Goal: Task Accomplishment & Management: Use online tool/utility

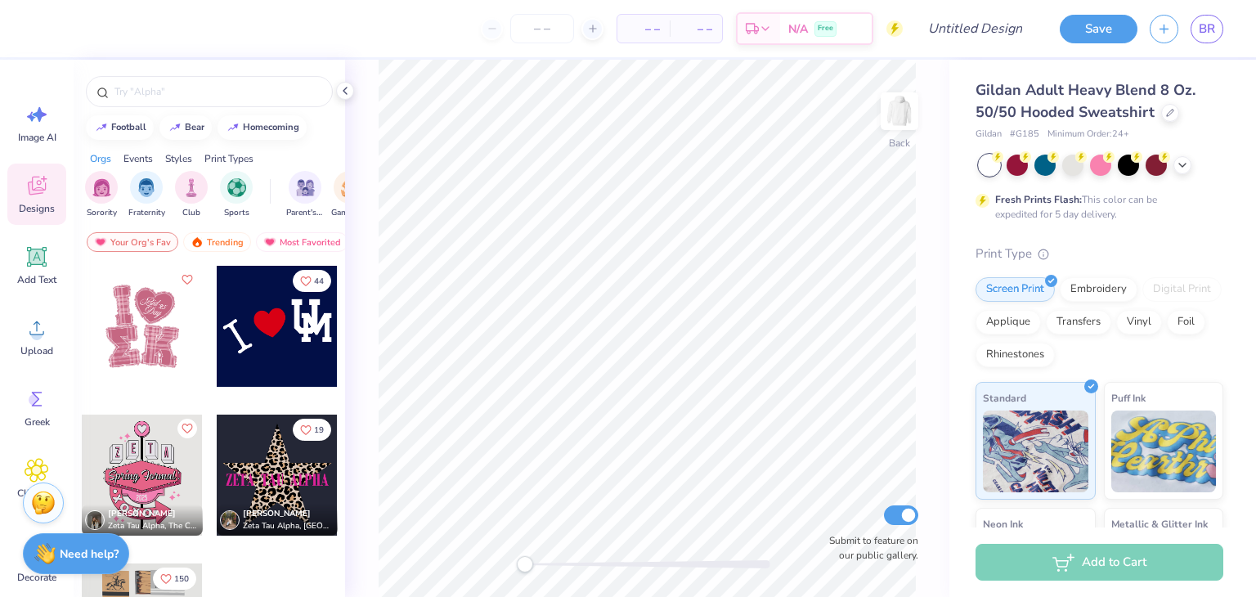
click at [169, 350] on div at bounding box center [142, 326] width 121 height 121
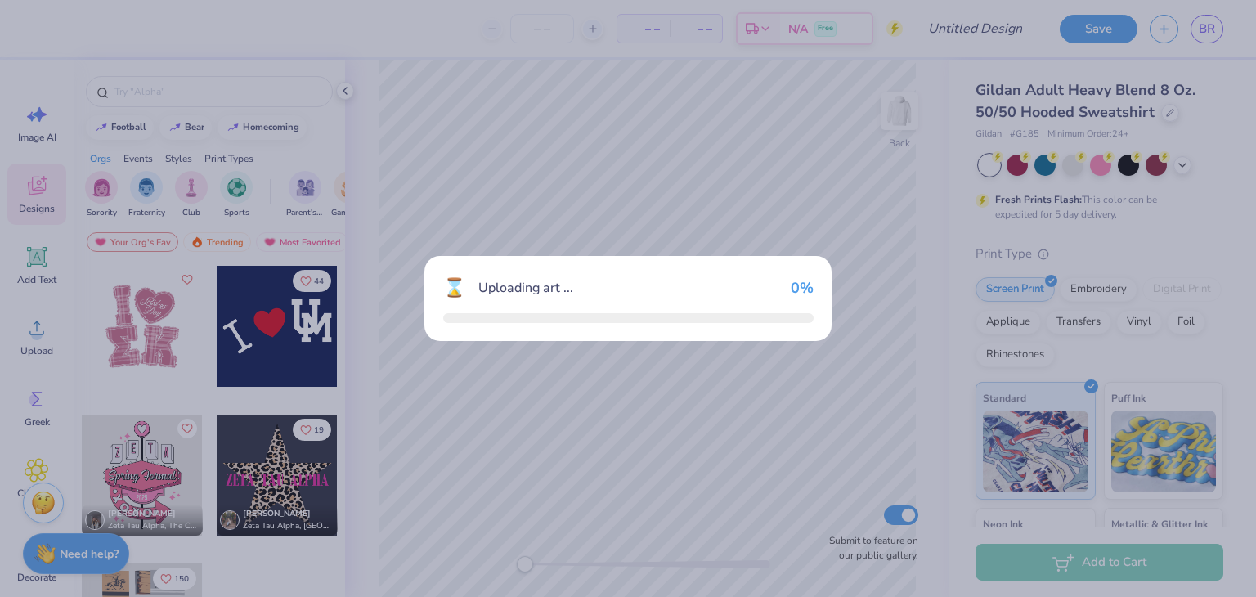
click at [169, 350] on div "⌛ Uploading art ... 0 %" at bounding box center [628, 298] width 1256 height 597
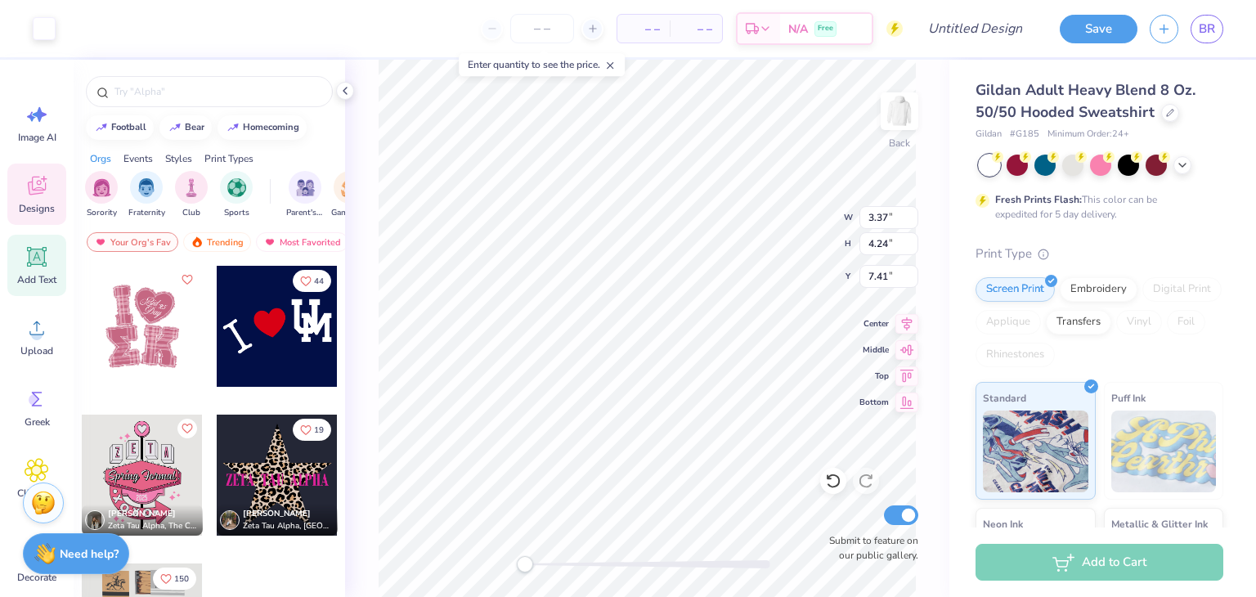
click at [33, 269] on div "Add Text" at bounding box center [36, 265] width 59 height 61
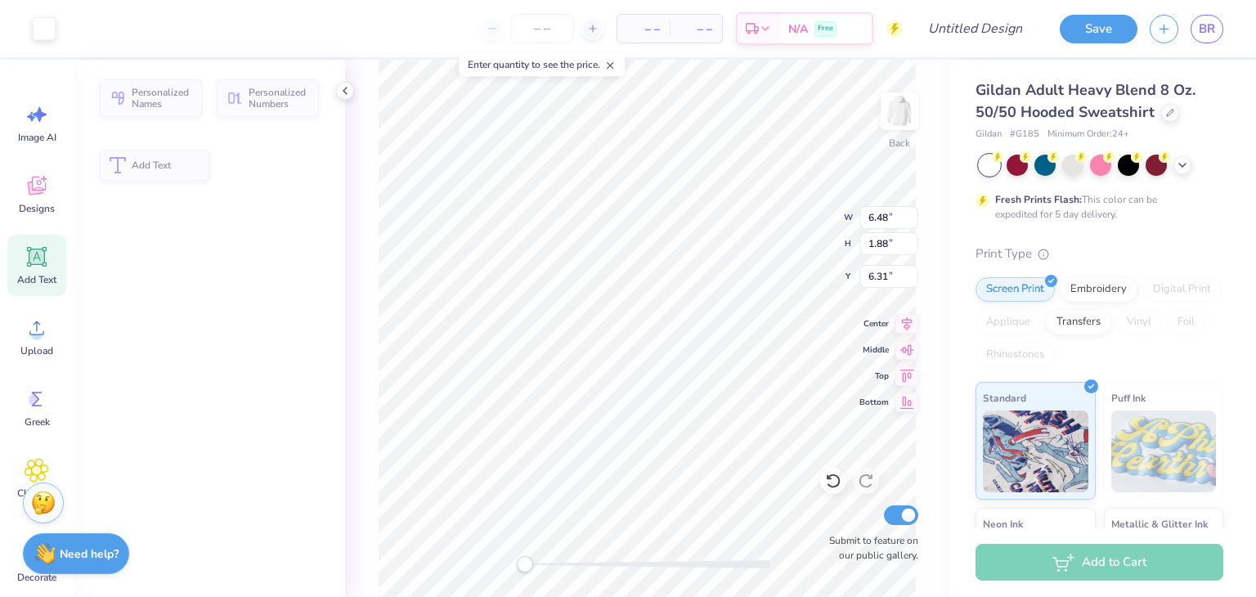
type input "6.48"
type input "1.88"
type input "6.31"
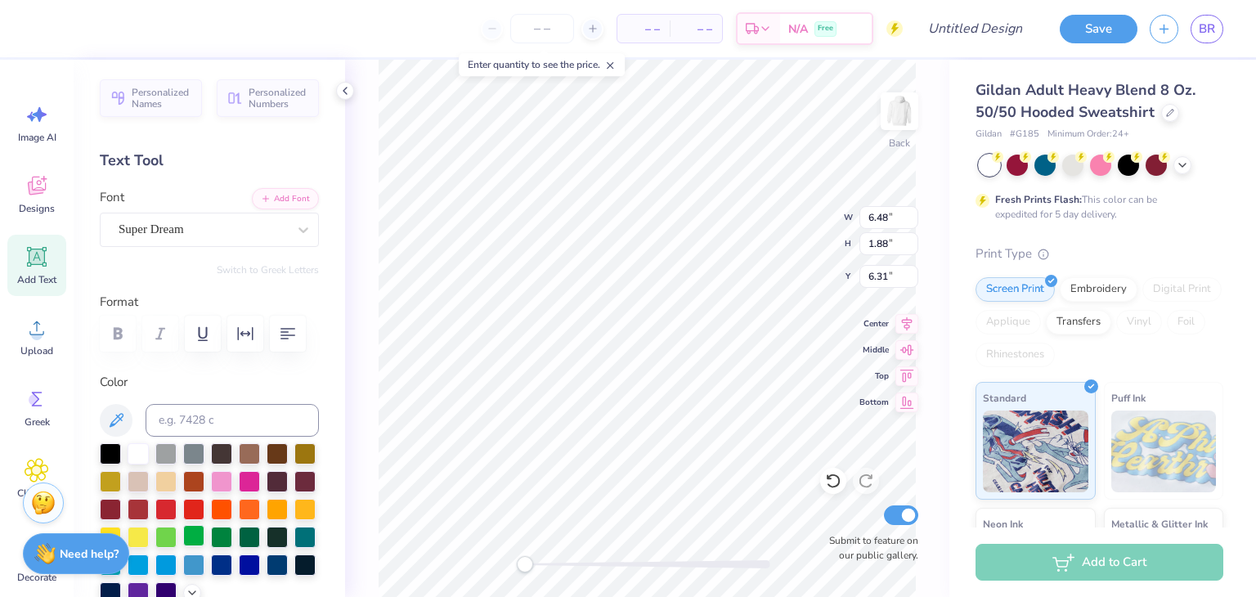
click at [204, 539] on div at bounding box center [193, 535] width 21 height 21
type input "3.51"
type input "4.34"
type input "7.37"
type input "6.48"
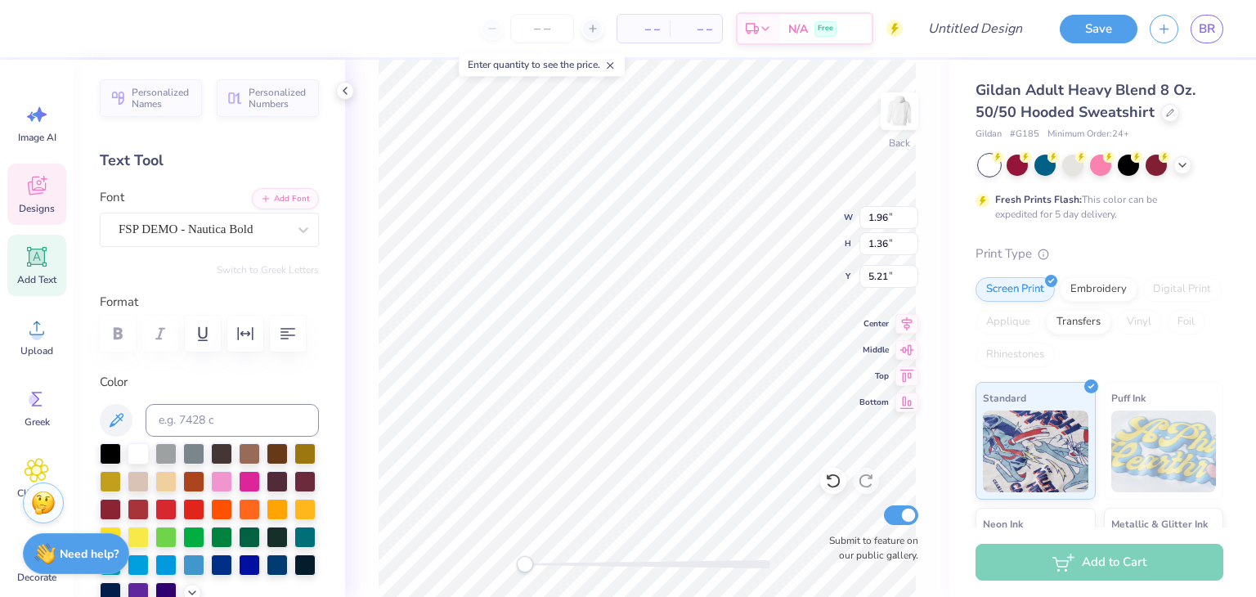
type input "1.88"
type input "6.31"
type input "2.06"
type input "0.95"
type input "4.31"
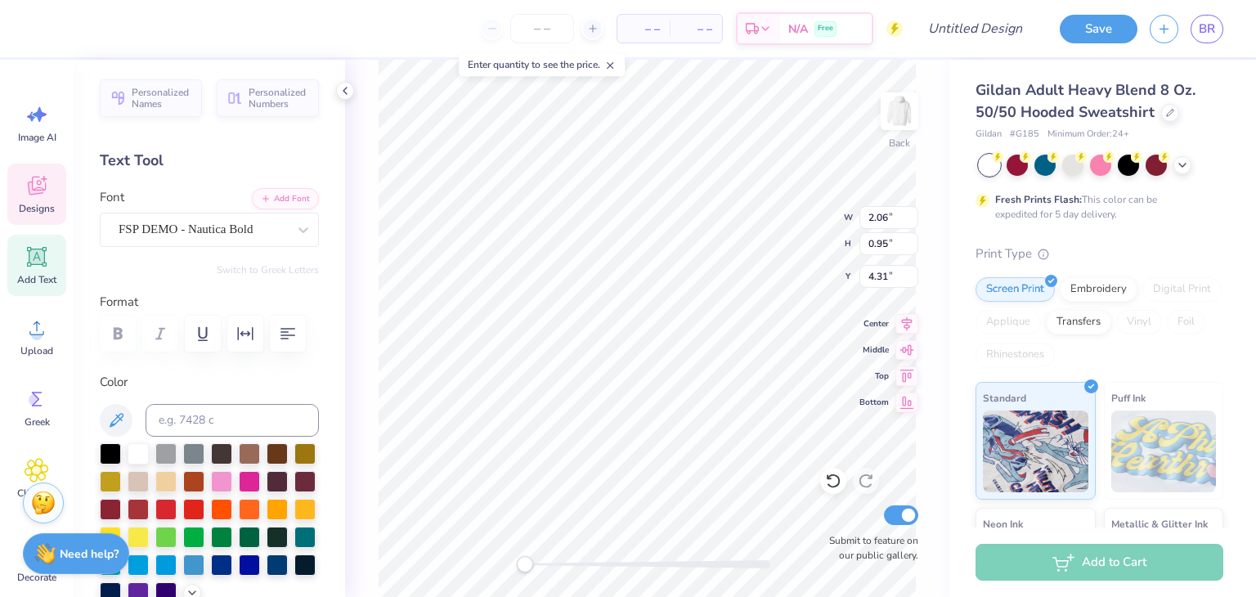
type input "3.83"
type input "3.46"
type input "3.52"
type input "3.93"
type input "3.56"
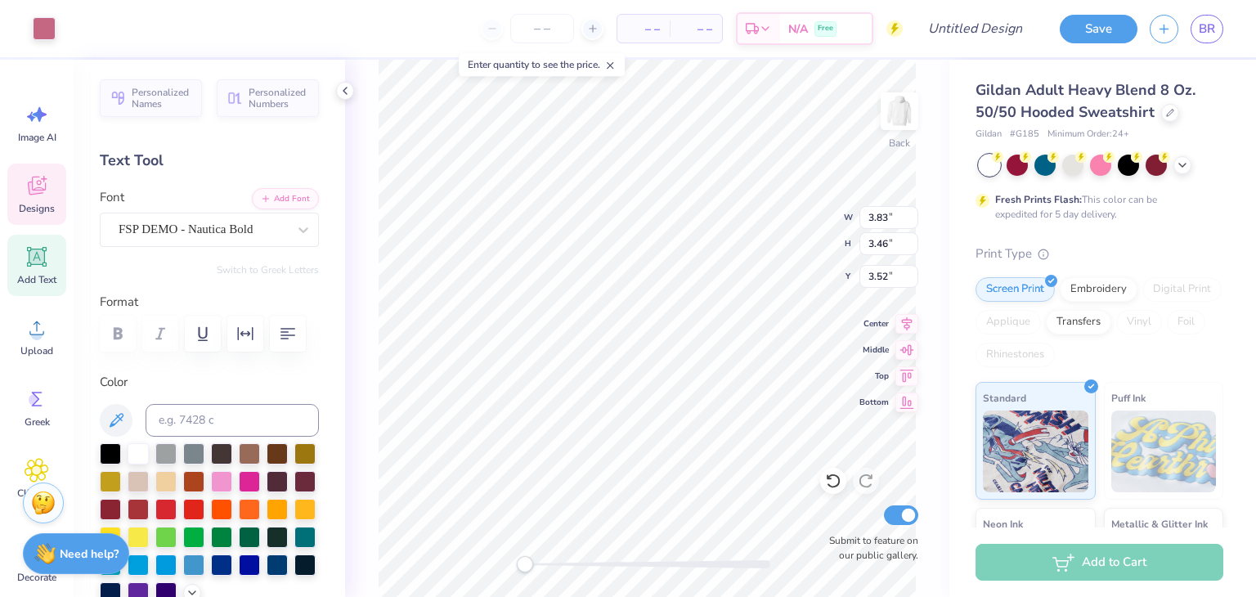
type input "3.47"
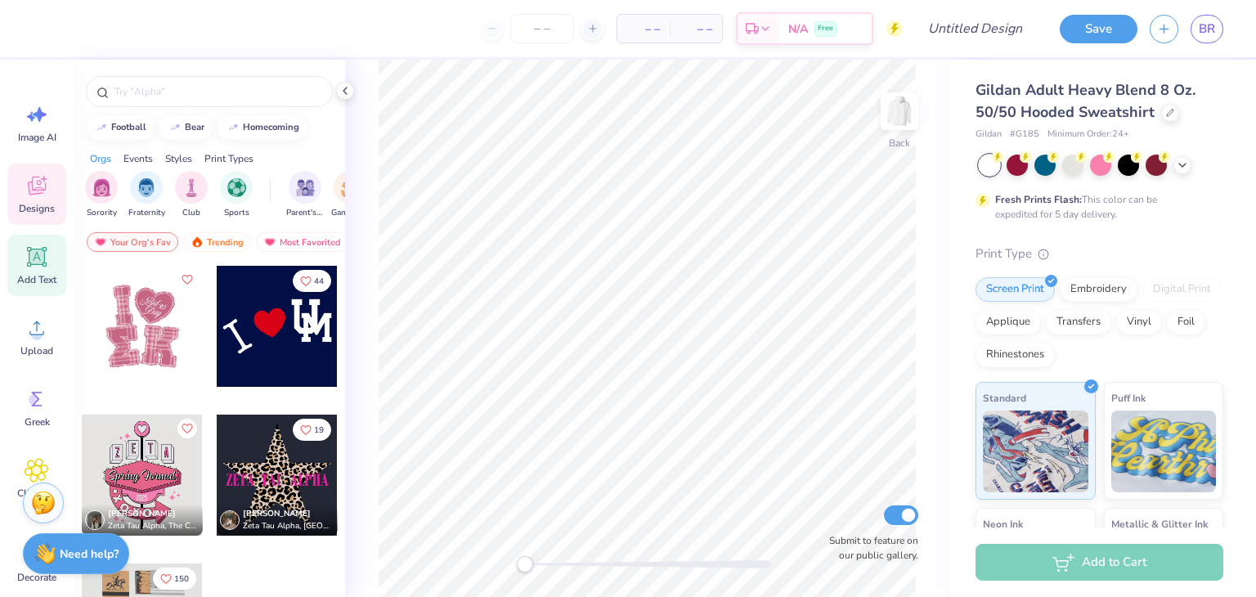
click at [41, 267] on icon at bounding box center [37, 257] width 25 height 25
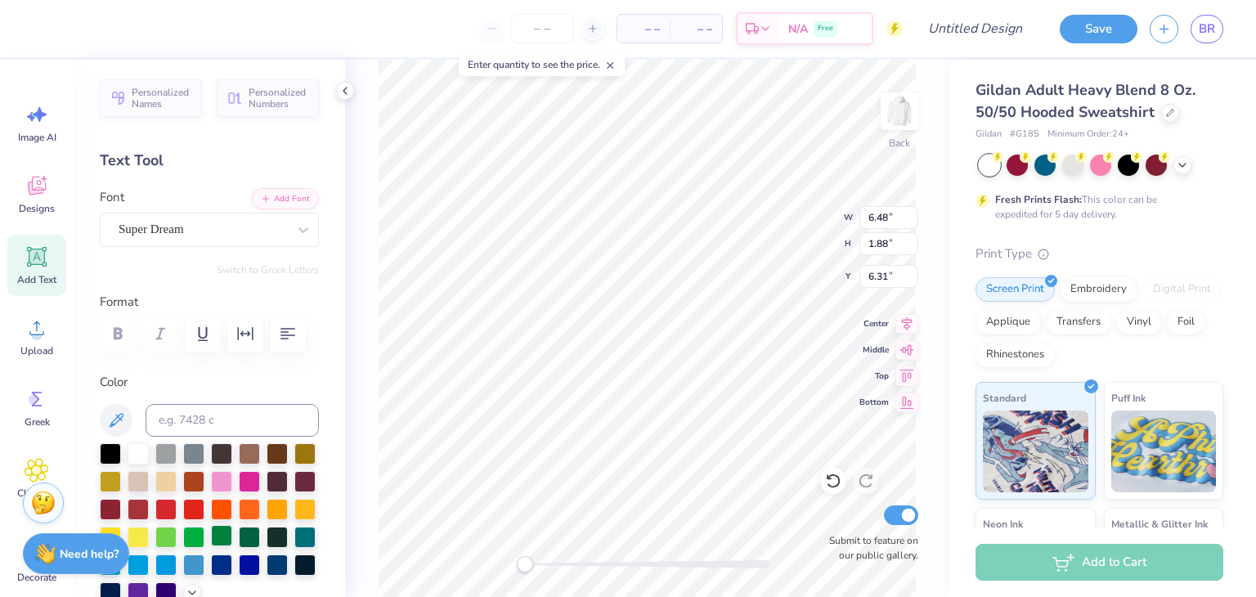
click at [214, 535] on div at bounding box center [221, 535] width 21 height 21
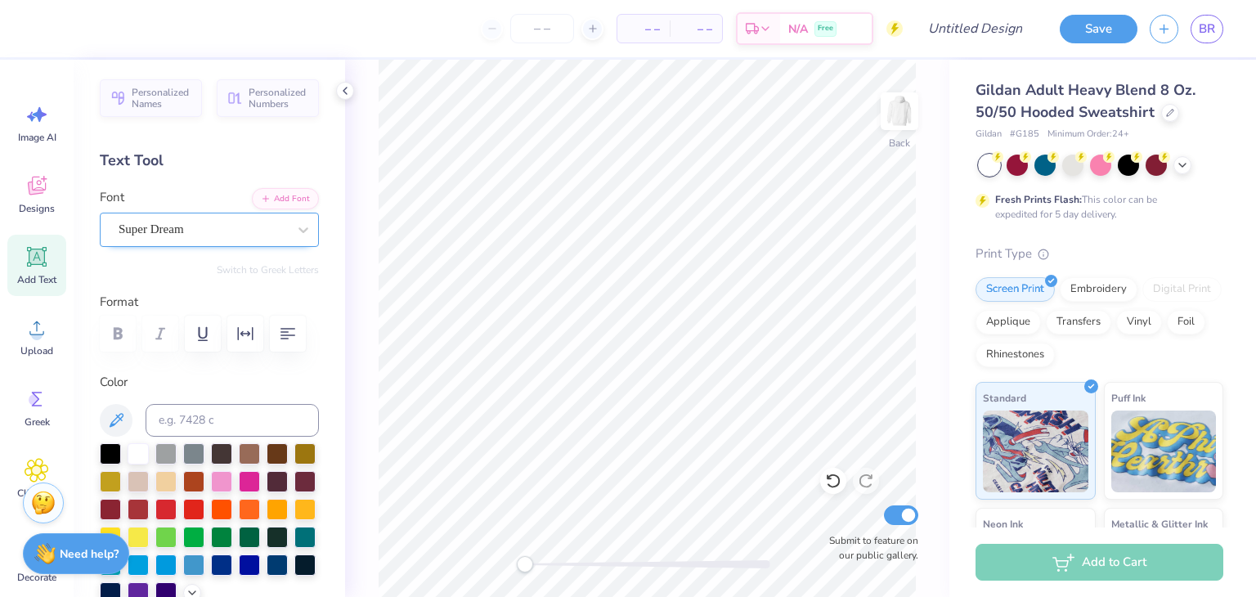
click at [178, 236] on div "Super Dream" at bounding box center [203, 229] width 172 height 25
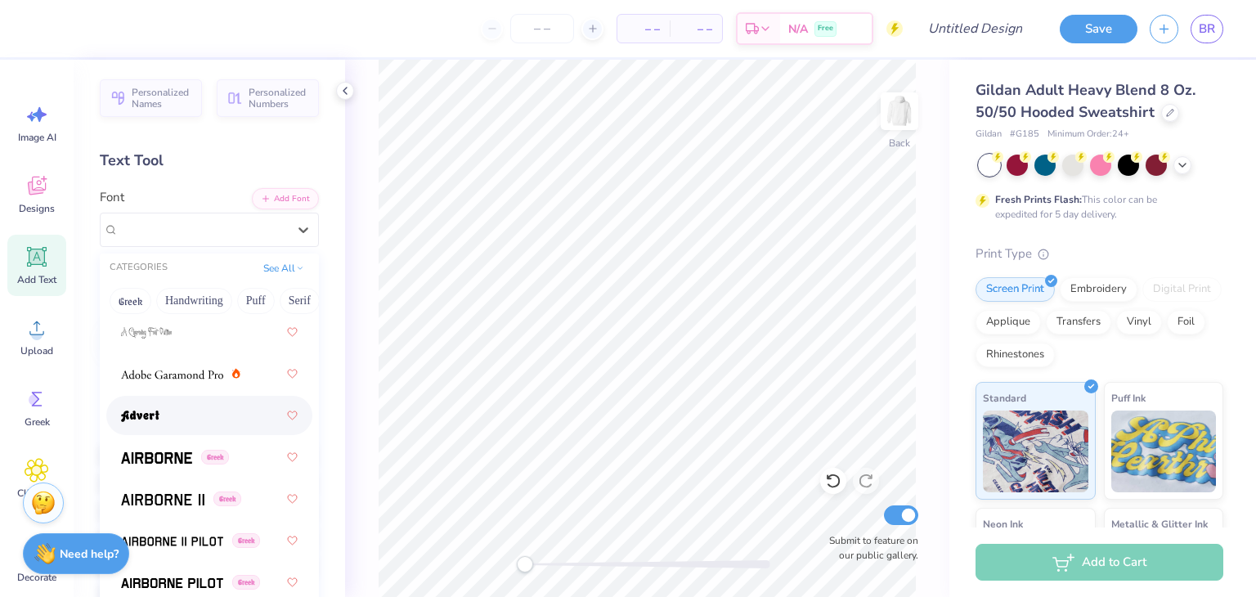
scroll to position [285, 0]
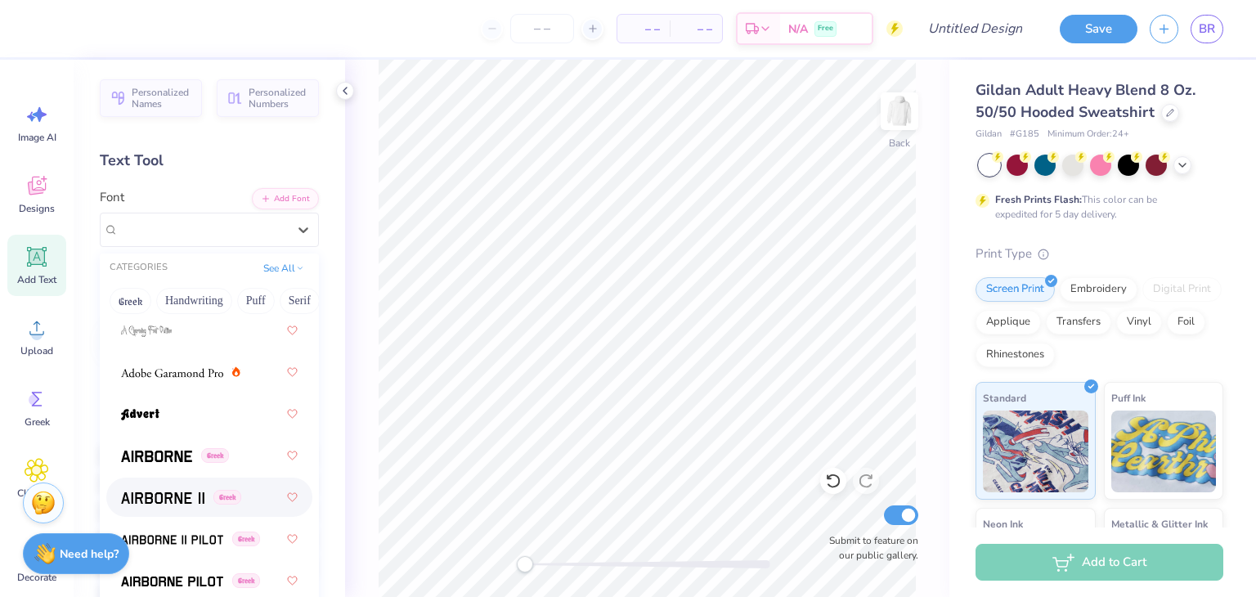
click at [170, 478] on div "Greek" at bounding box center [209, 497] width 206 height 39
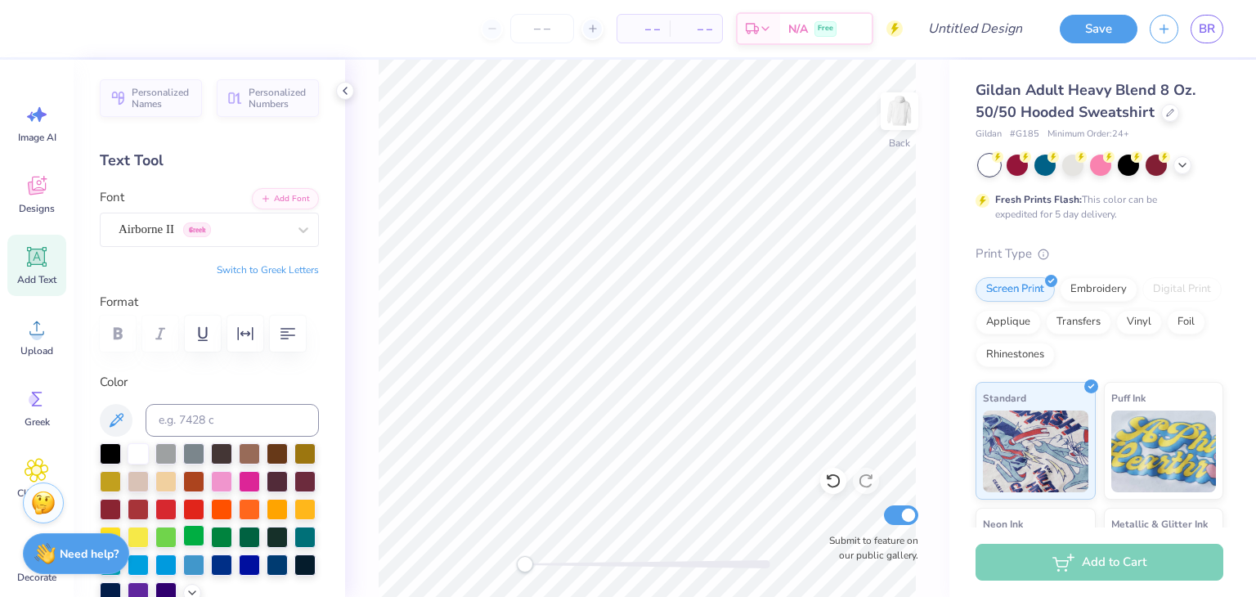
click at [194, 531] on div at bounding box center [193, 535] width 21 height 21
click at [164, 223] on div "Airborne II Greek" at bounding box center [203, 229] width 172 height 25
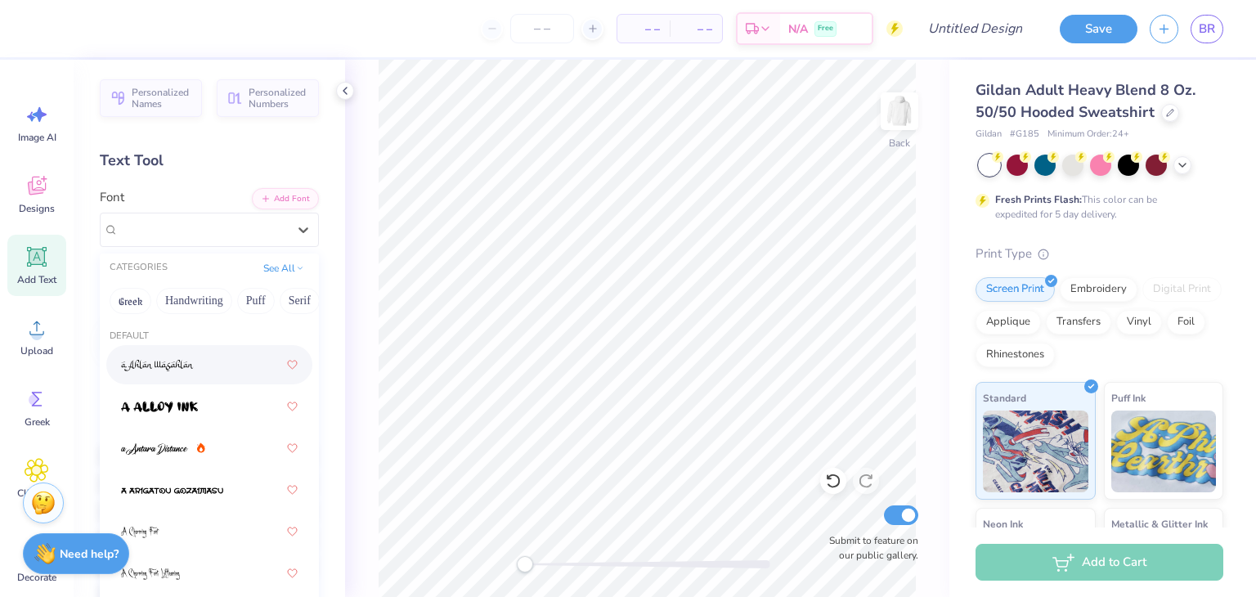
click at [46, 270] on div "Add Text" at bounding box center [36, 265] width 59 height 61
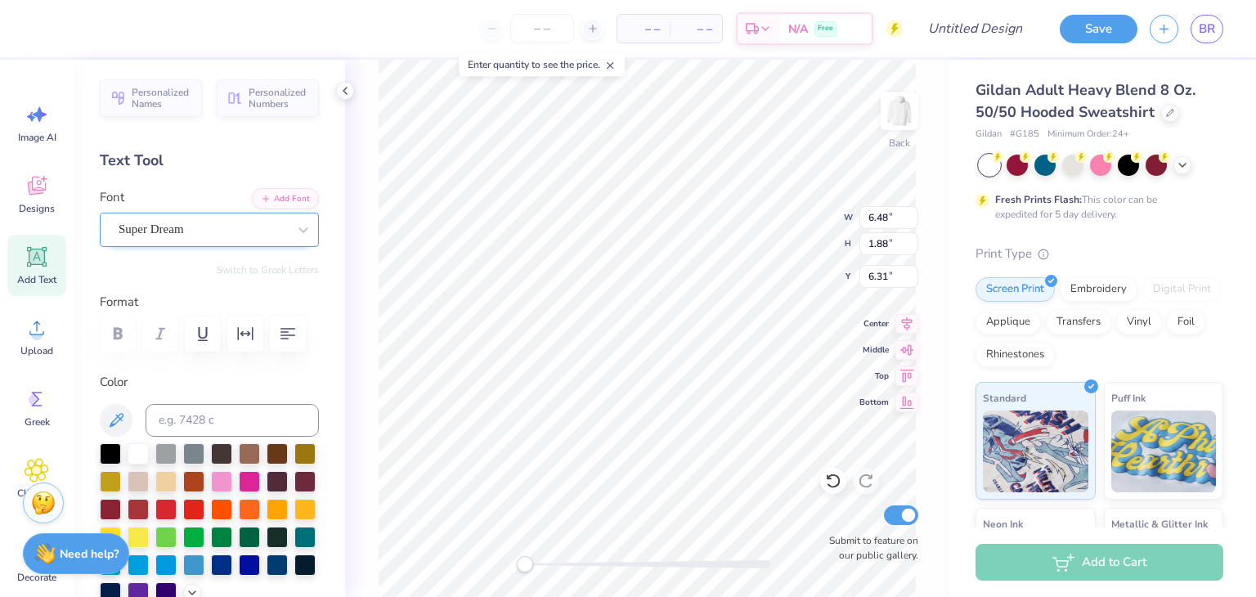
click at [173, 224] on div "Super Dream" at bounding box center [203, 229] width 172 height 25
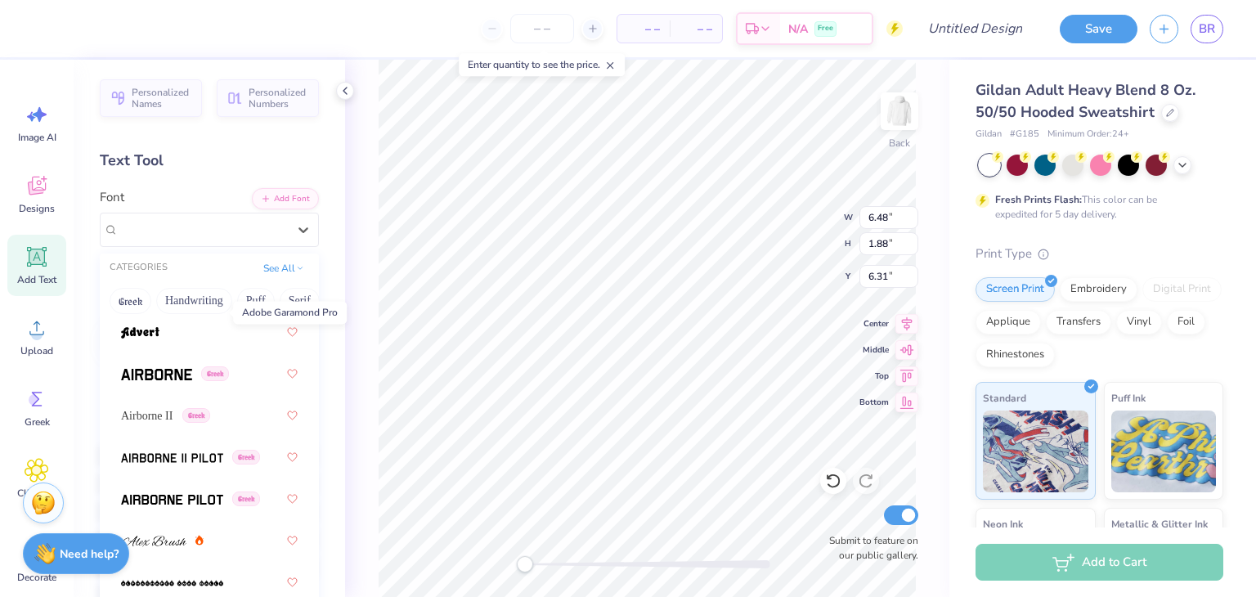
scroll to position [372, 0]
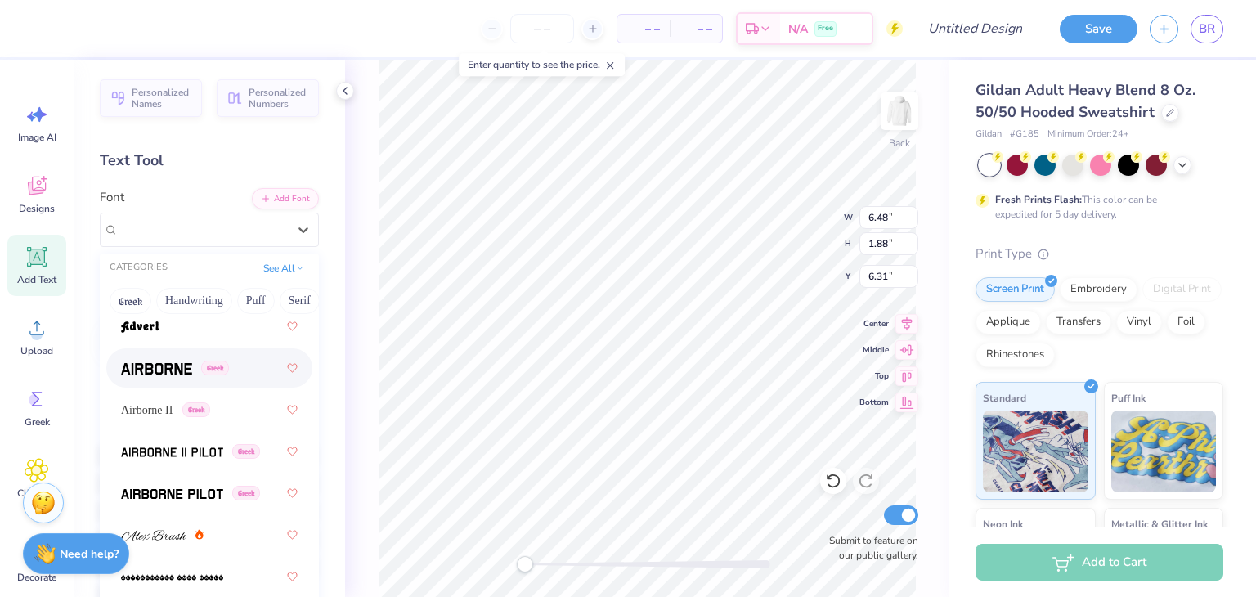
click at [170, 363] on img at bounding box center [156, 368] width 71 height 11
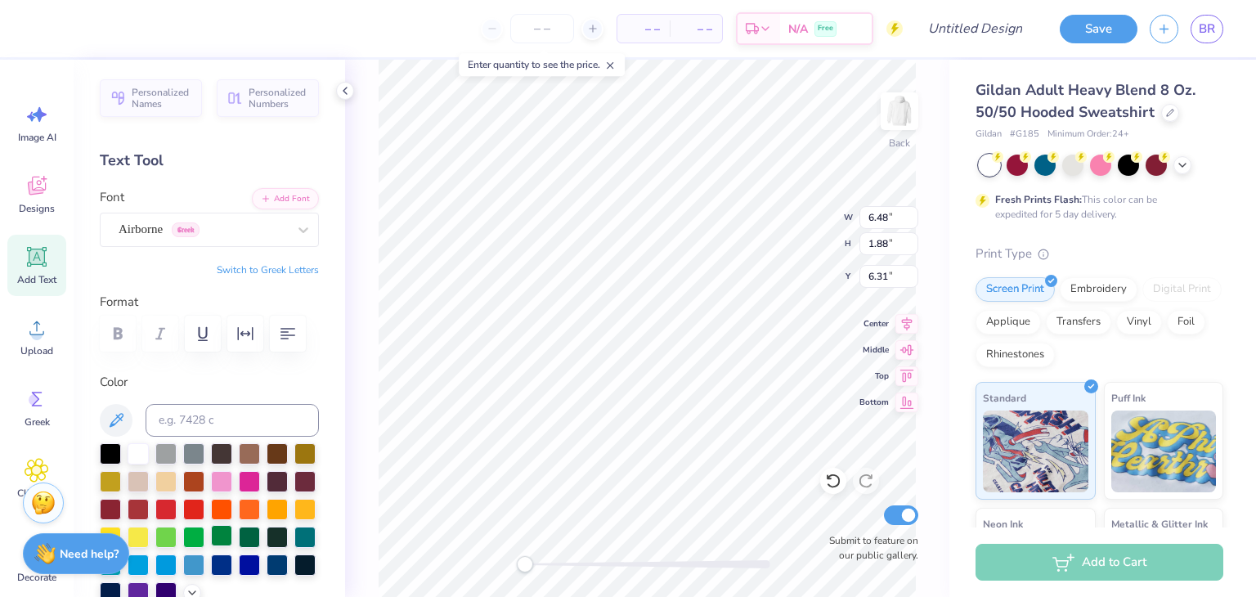
click at [225, 532] on div at bounding box center [221, 535] width 21 height 21
type textarea "T"
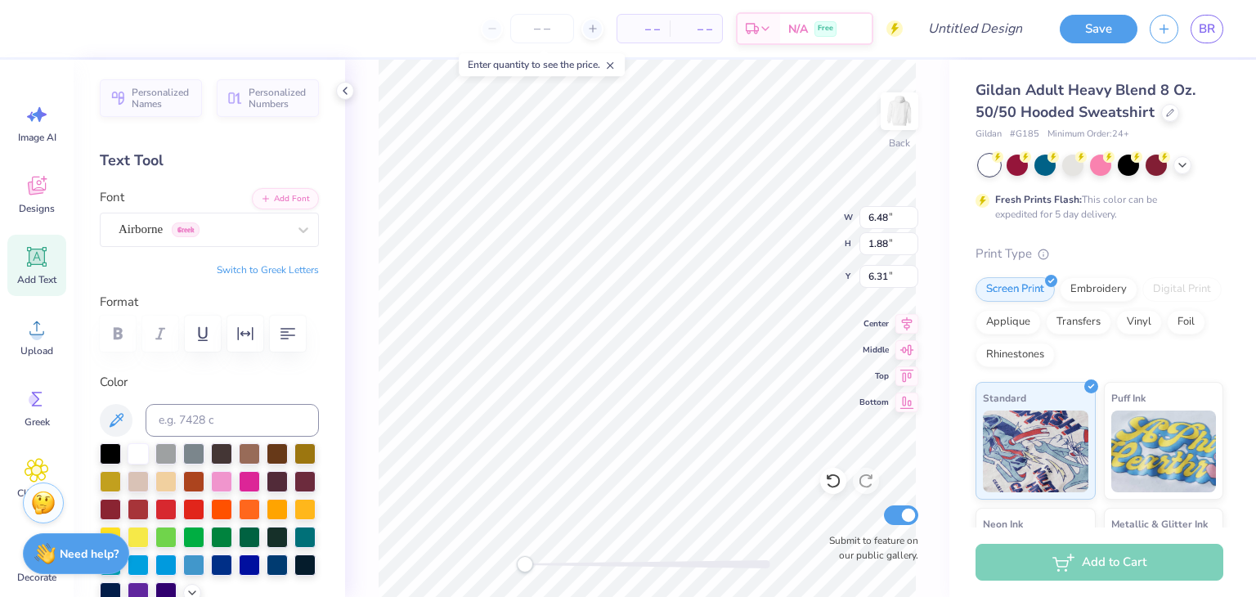
type textarea "Z A"
type textarea "Z"
click at [52, 275] on span "Add Text" at bounding box center [36, 279] width 39 height 13
click at [228, 534] on div at bounding box center [221, 535] width 21 height 21
click at [290, 228] on div at bounding box center [303, 229] width 29 height 29
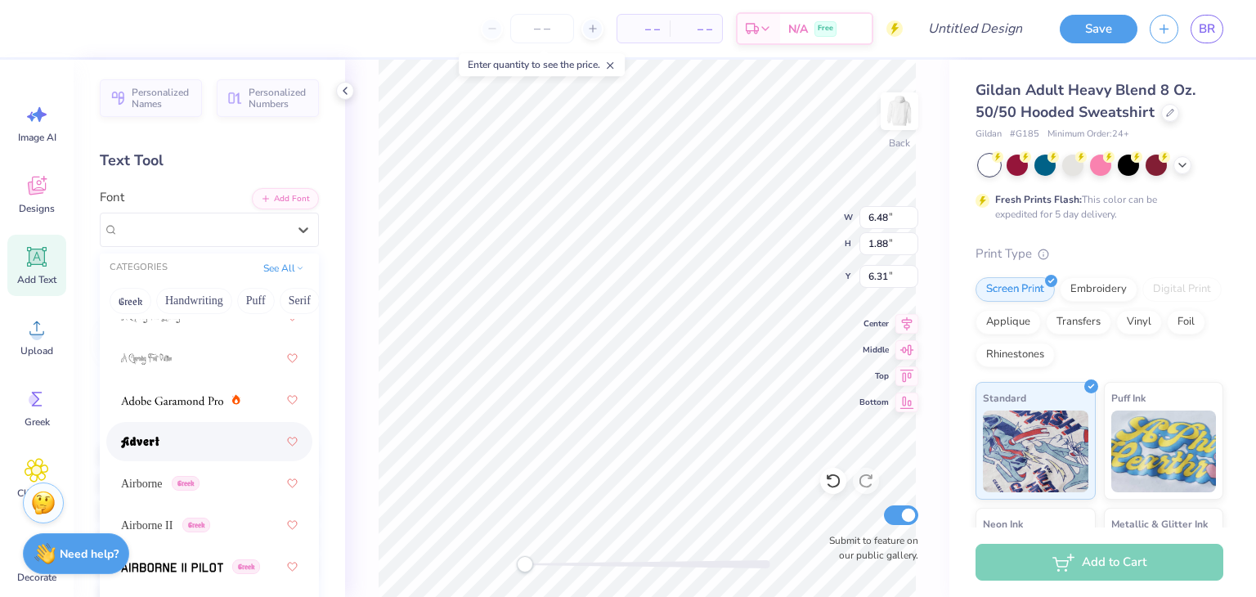
scroll to position [254, 0]
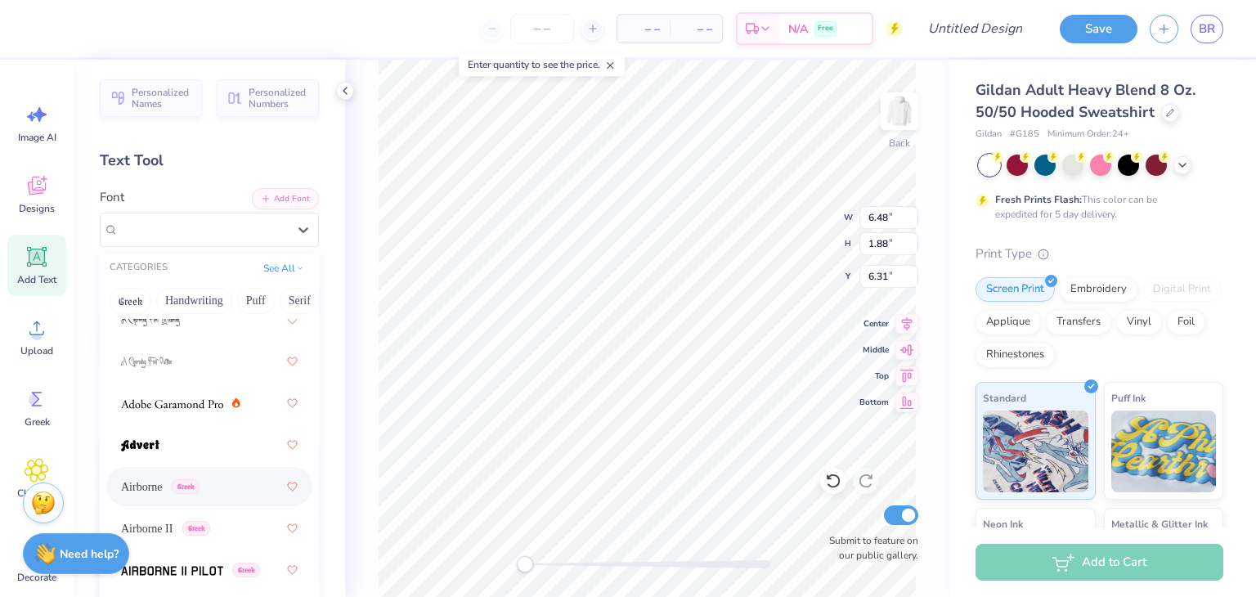
click at [227, 487] on div "Airborne Greek" at bounding box center [209, 486] width 177 height 29
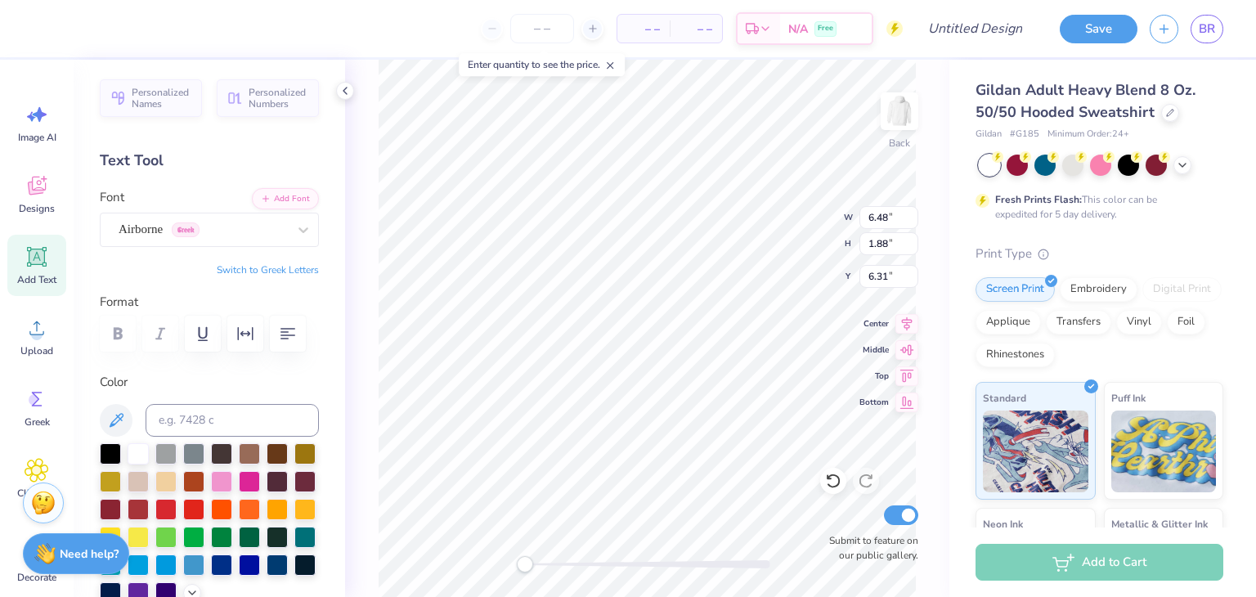
type textarea "T"
click at [38, 268] on icon at bounding box center [37, 257] width 25 height 25
type input "6.48"
type input "1.88"
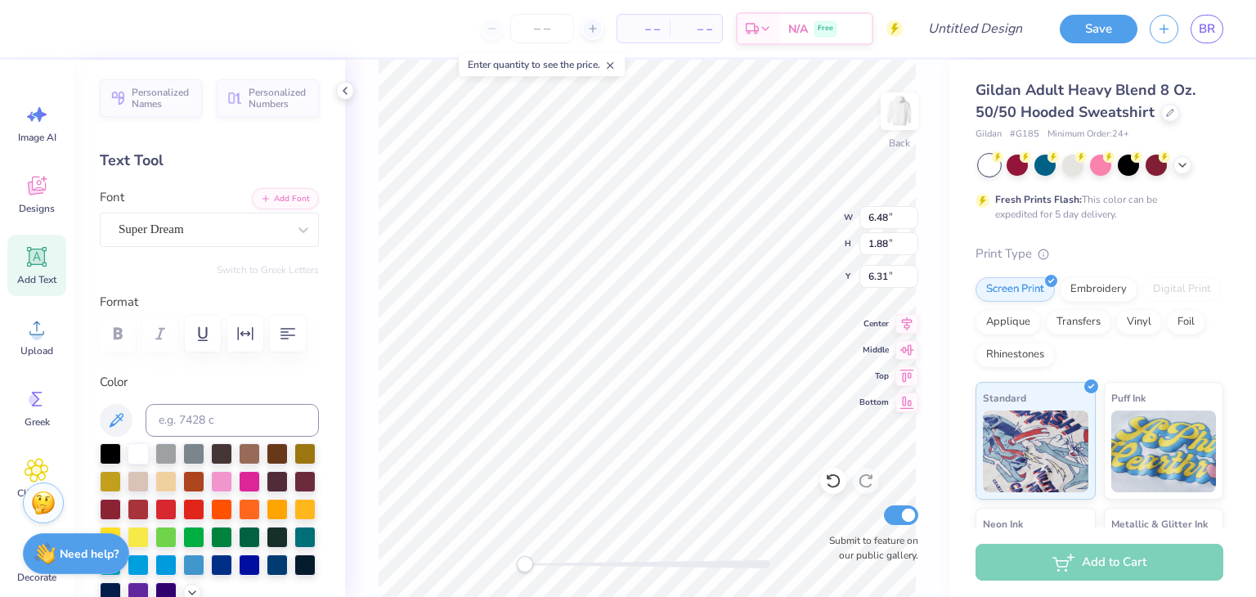
type input "6.31"
click at [241, 224] on div "Super Dream" at bounding box center [203, 229] width 172 height 25
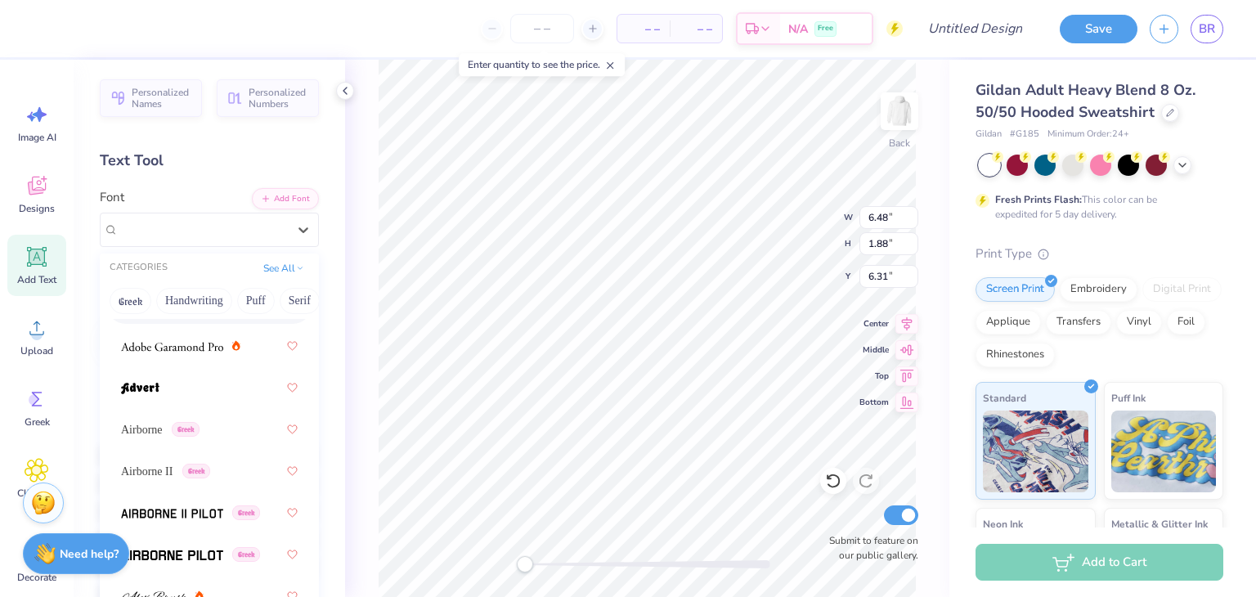
scroll to position [319, 0]
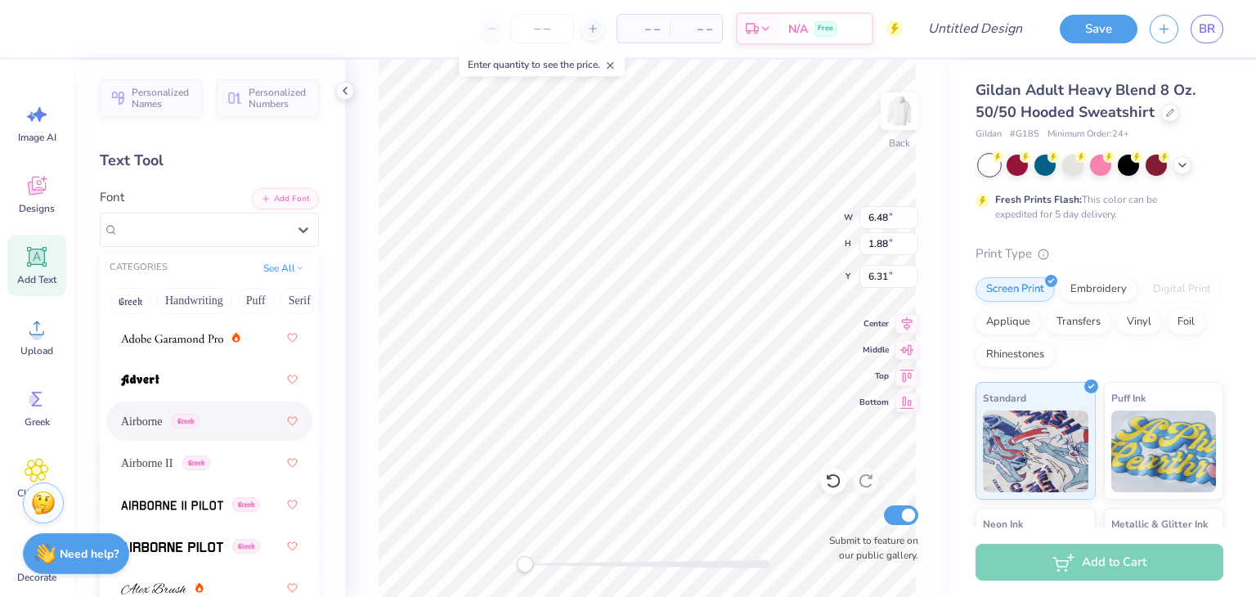
click at [163, 426] on span "Airborne" at bounding box center [142, 421] width 42 height 17
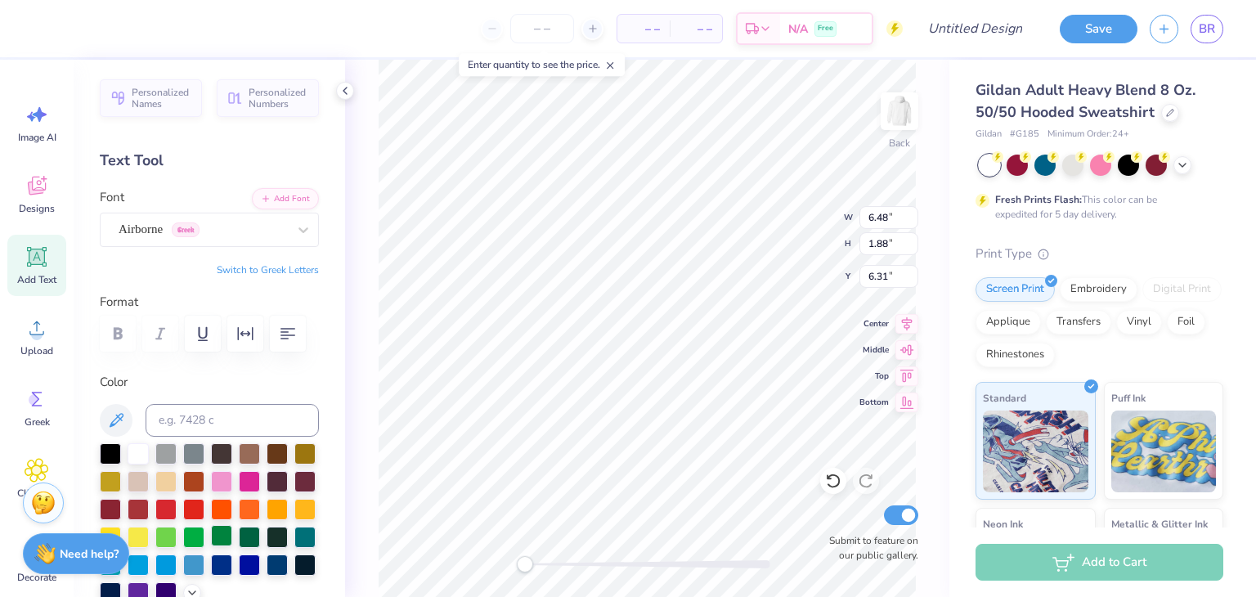
click at [226, 541] on div at bounding box center [221, 535] width 21 height 21
click at [39, 268] on icon at bounding box center [37, 257] width 25 height 25
click at [156, 231] on div "Super Dream" at bounding box center [203, 229] width 172 height 25
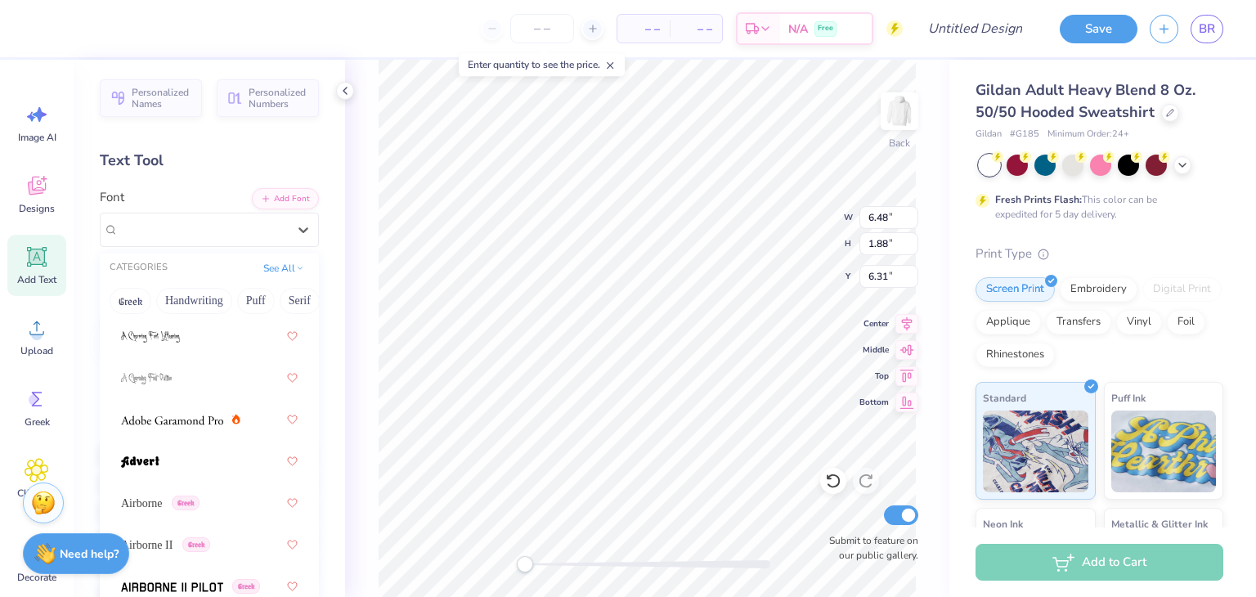
scroll to position [251, 0]
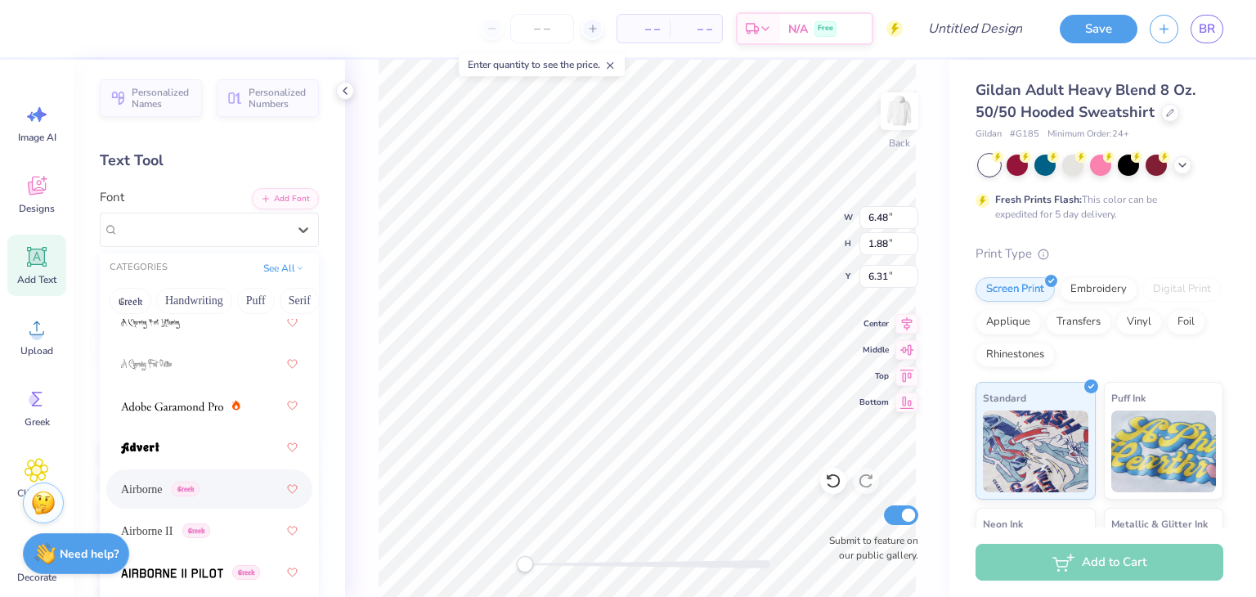
click at [186, 502] on div "Airborne Greek" at bounding box center [209, 488] width 177 height 29
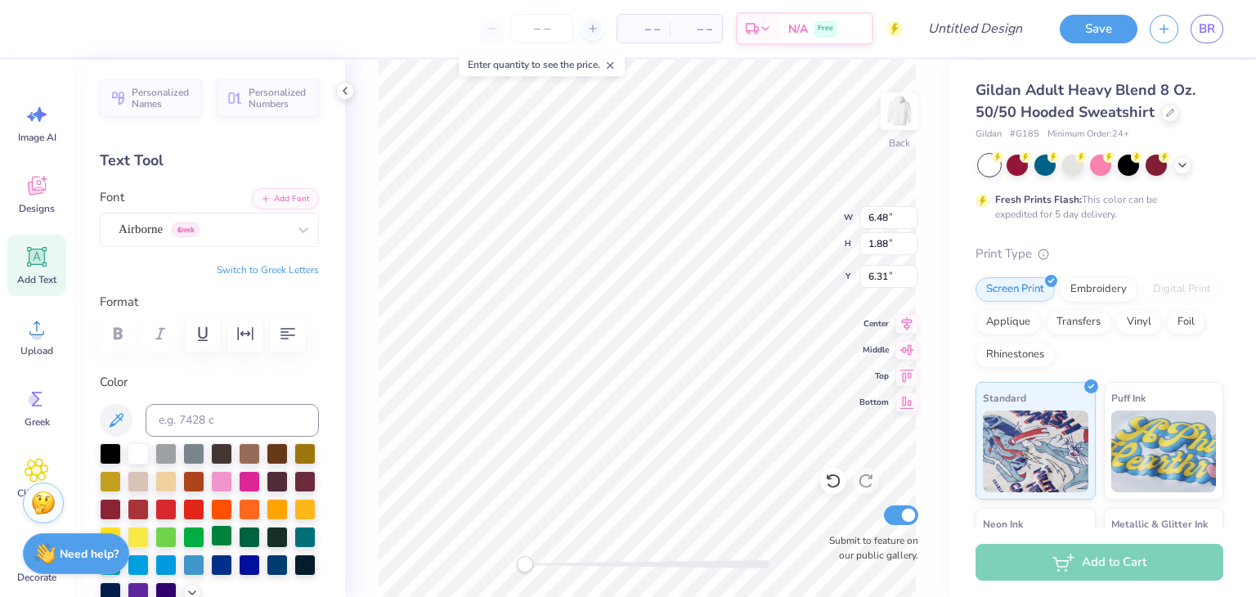
click at [225, 535] on div at bounding box center [221, 535] width 21 height 21
type textarea "T"
type textarea "A"
click at [35, 243] on div "Add Text" at bounding box center [36, 265] width 59 height 61
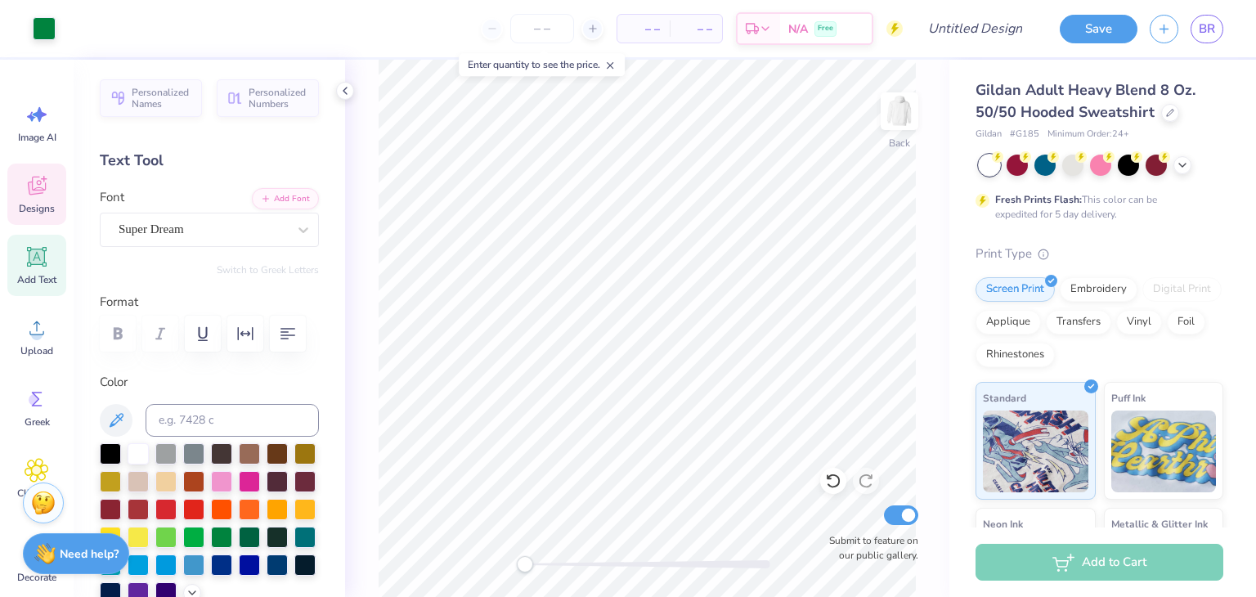
click at [39, 200] on div "Designs" at bounding box center [36, 194] width 59 height 61
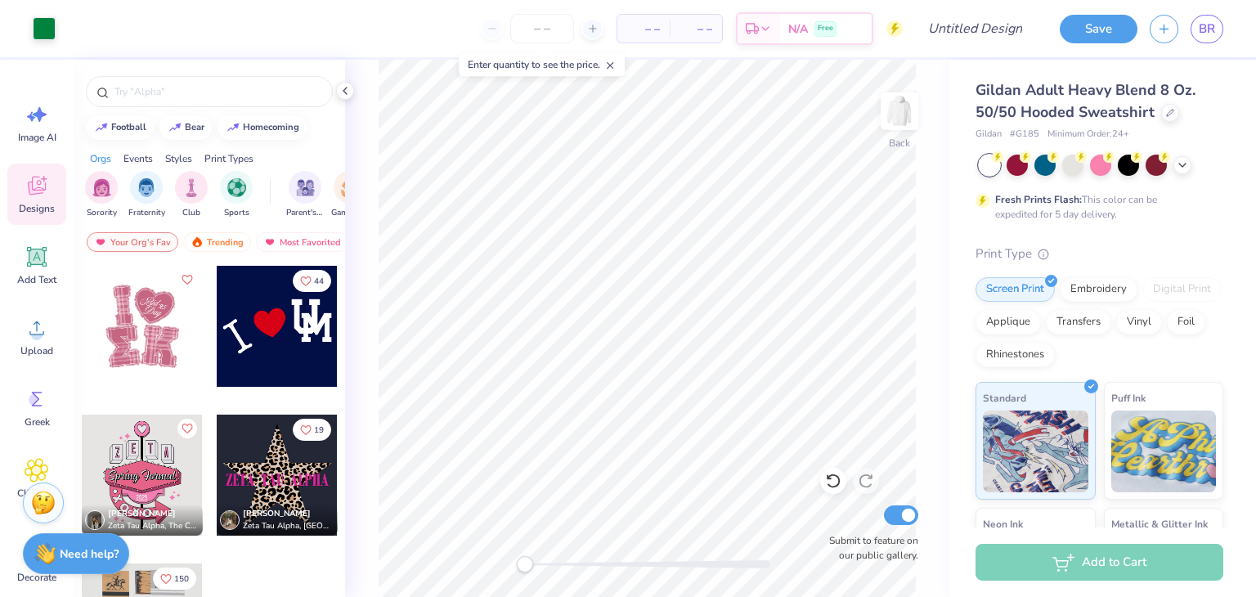
scroll to position [52, 0]
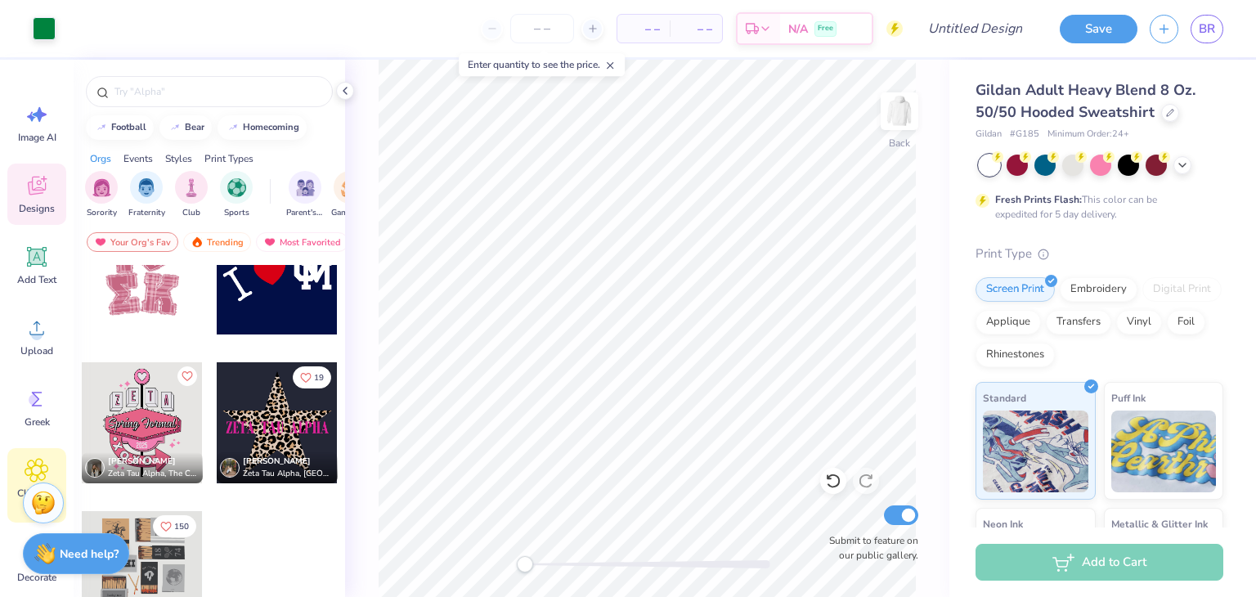
click at [37, 460] on icon at bounding box center [36, 470] width 23 height 23
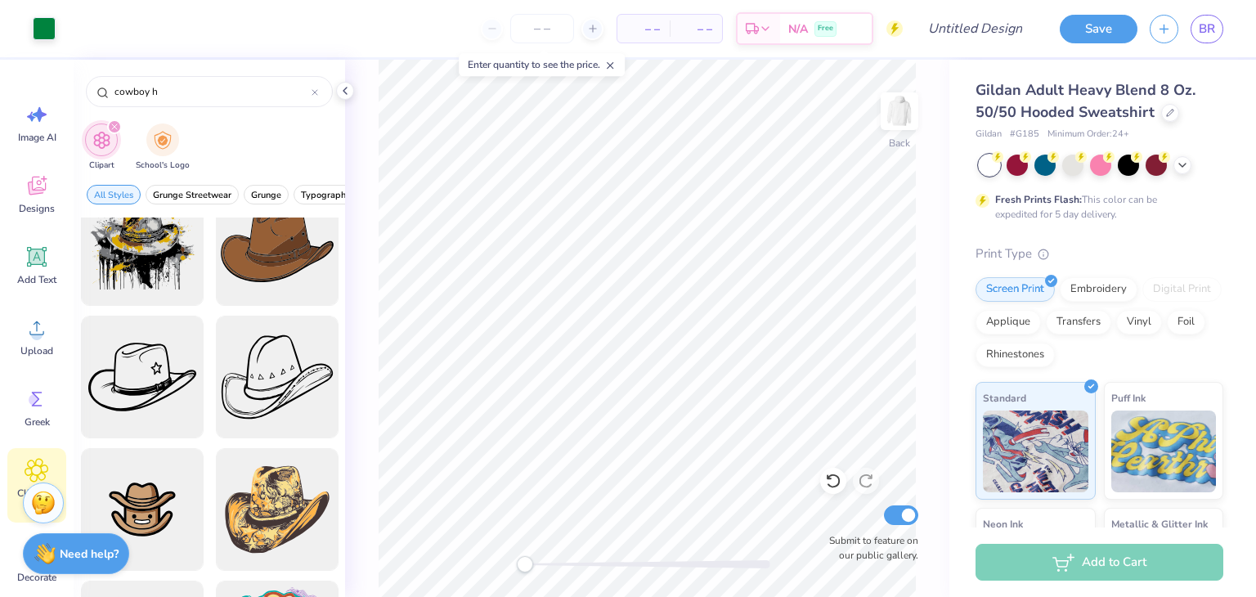
scroll to position [301, 0]
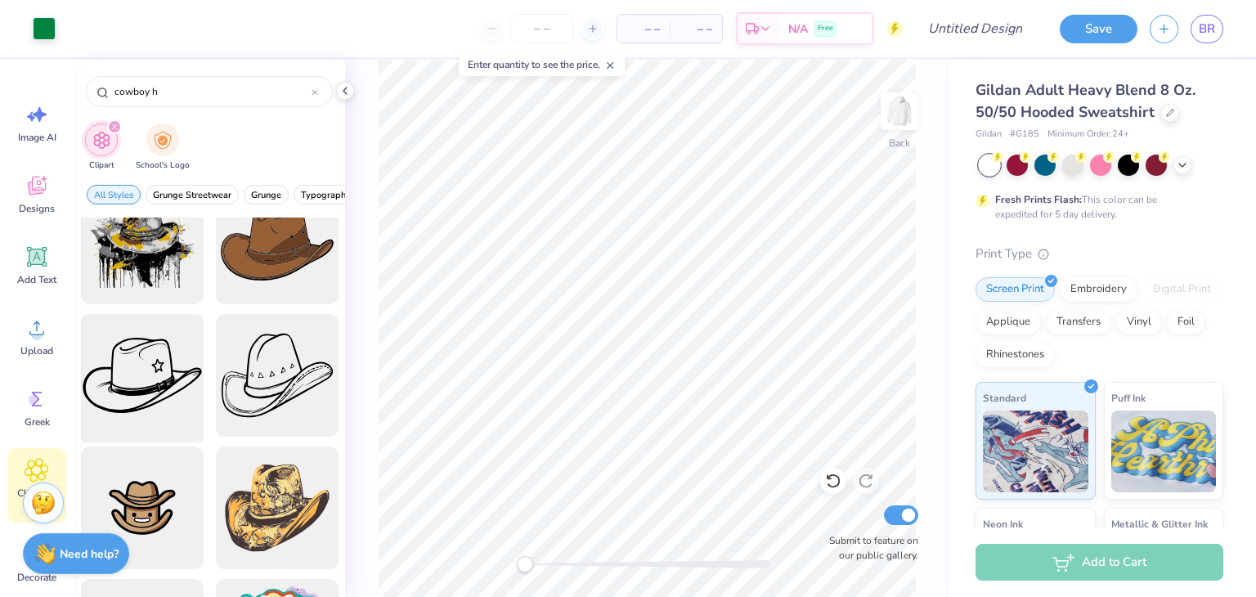
type input "cowboy h"
click at [174, 419] on div at bounding box center [141, 375] width 135 height 135
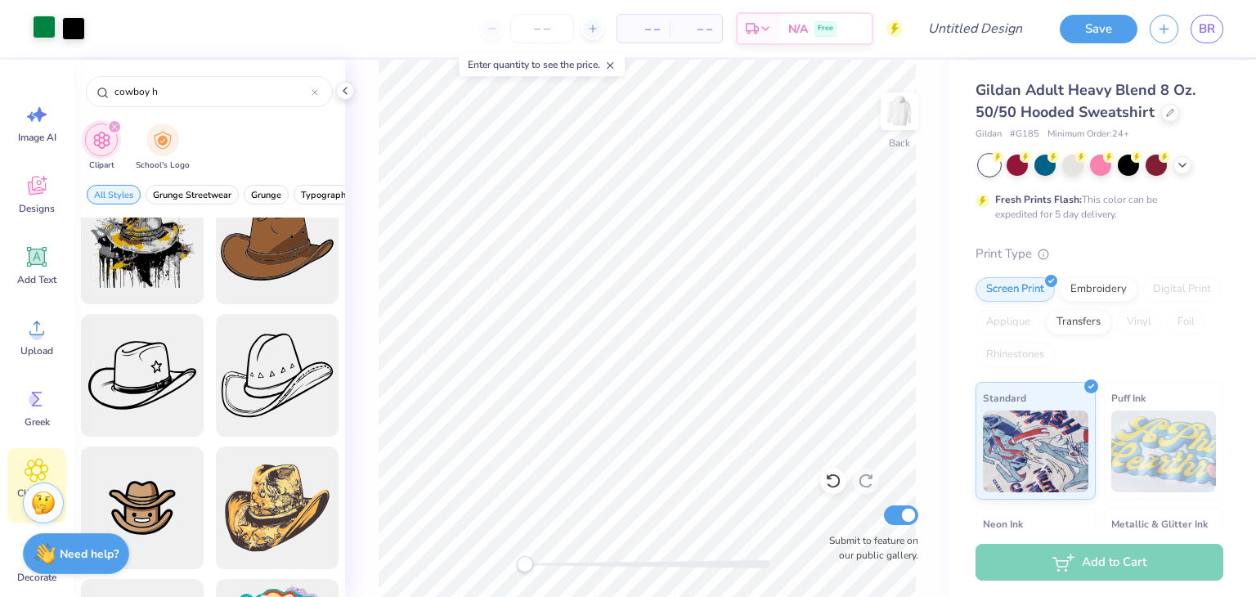
click at [42, 25] on div at bounding box center [44, 27] width 23 height 23
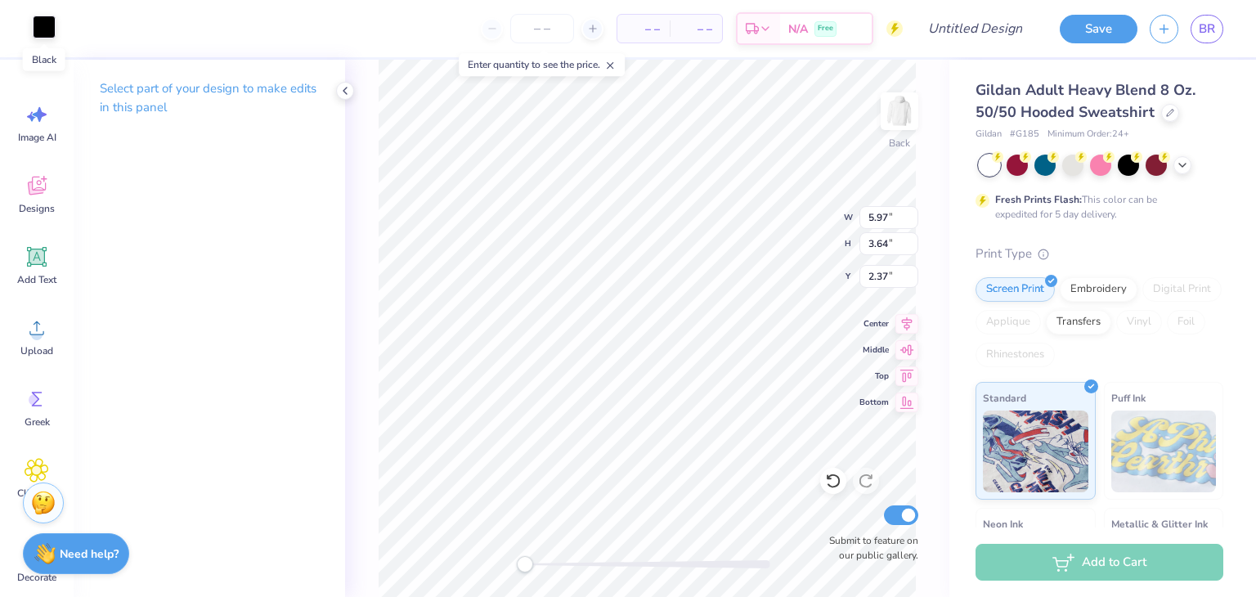
click at [38, 29] on div at bounding box center [44, 27] width 23 height 23
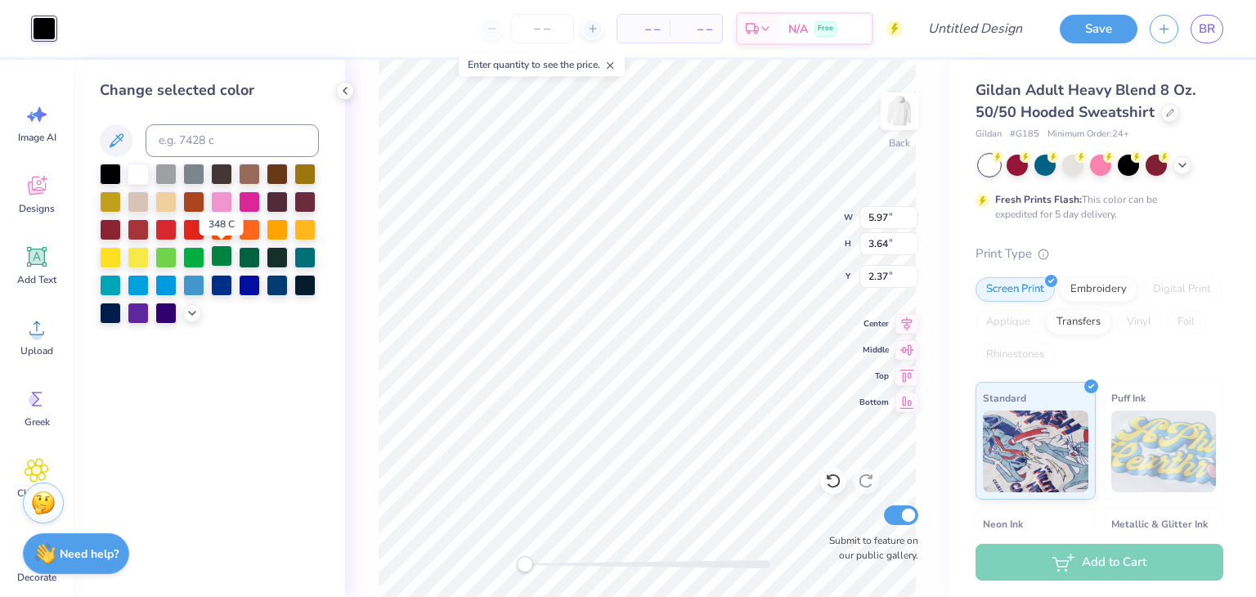
click at [222, 255] on div at bounding box center [221, 255] width 21 height 21
click at [250, 360] on div "Change selected color" at bounding box center [210, 328] width 272 height 537
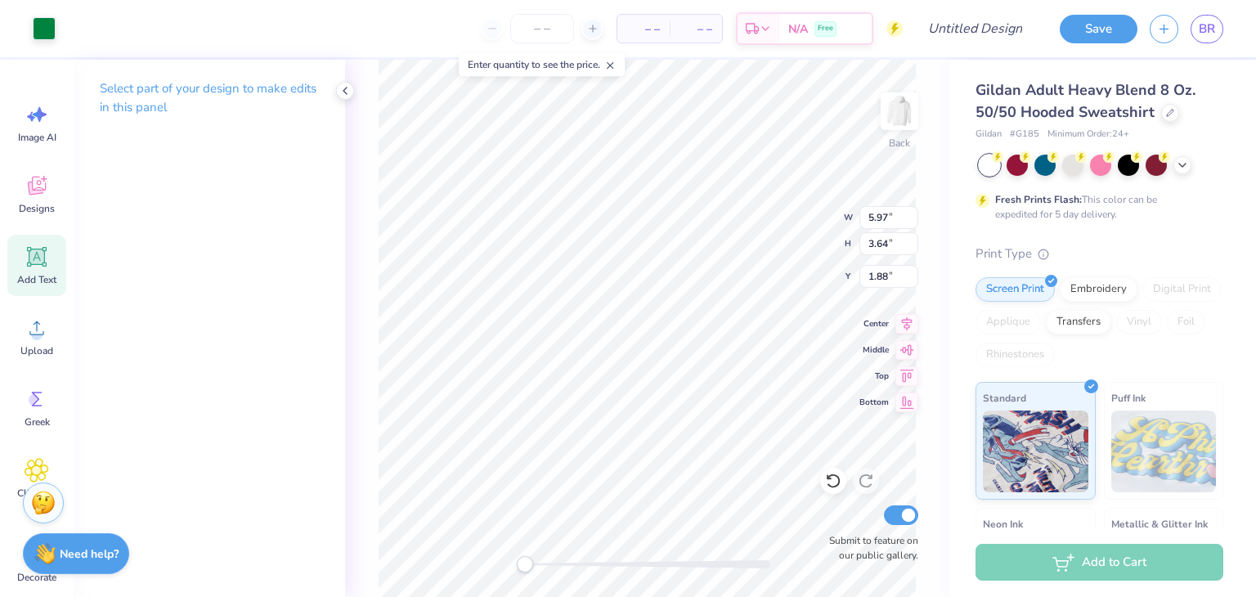
click at [42, 252] on icon at bounding box center [37, 257] width 16 height 16
type input "6.48"
type input "1.88"
type input "6.31"
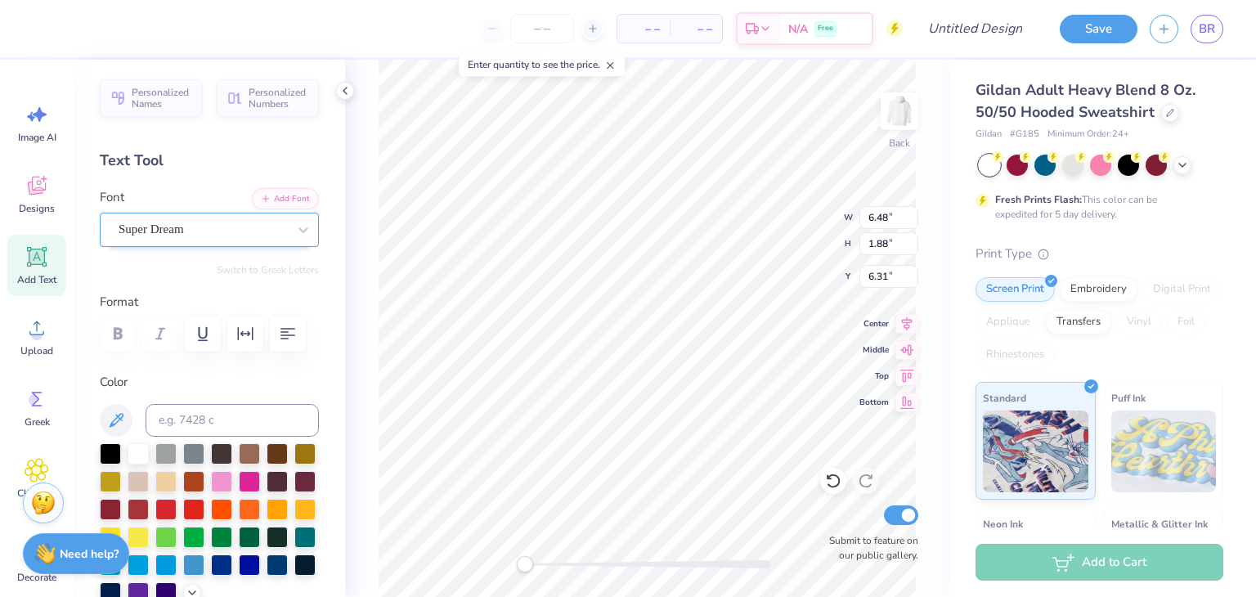
click at [146, 225] on div "Super Dream" at bounding box center [203, 229] width 172 height 25
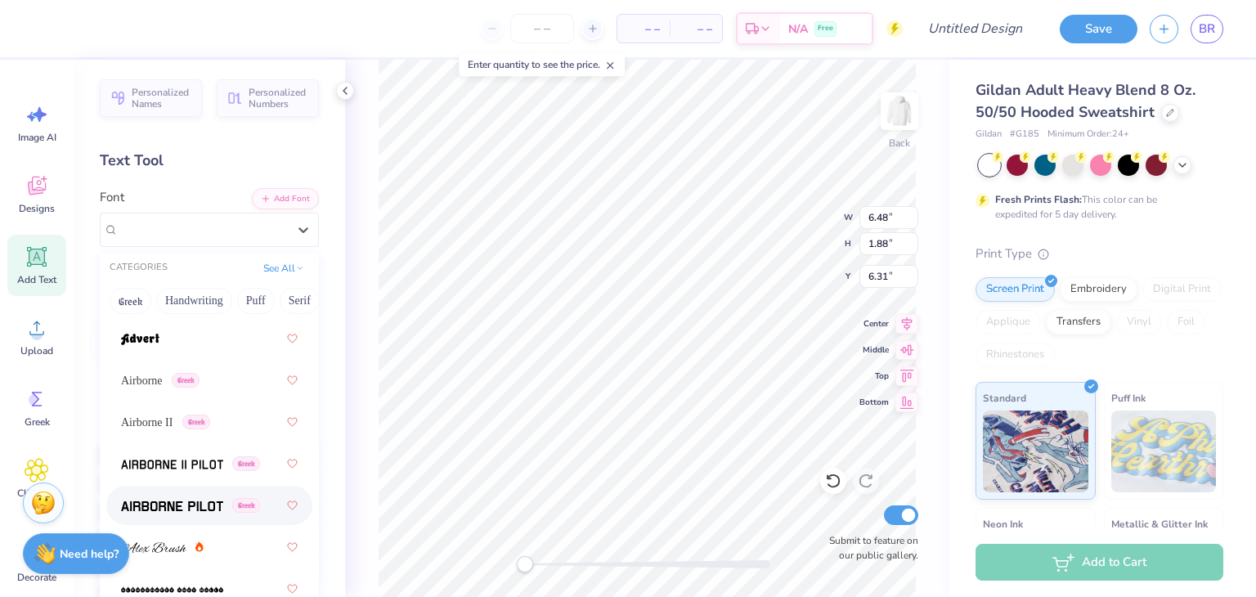
scroll to position [366, 0]
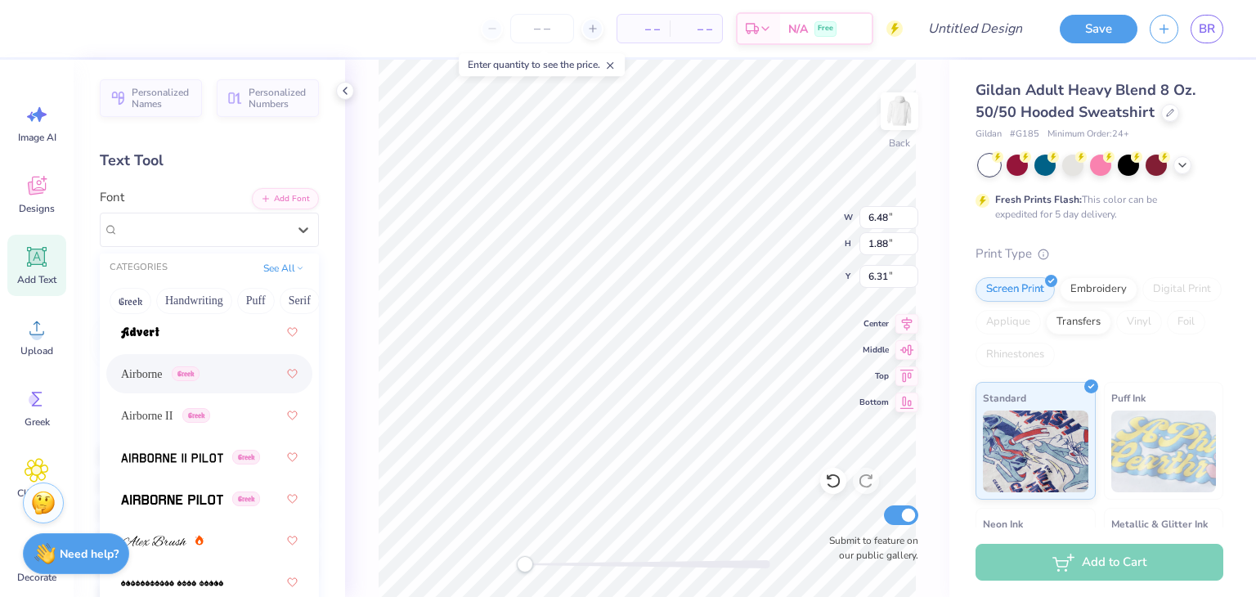
click at [163, 372] on span "Airborne" at bounding box center [142, 374] width 42 height 17
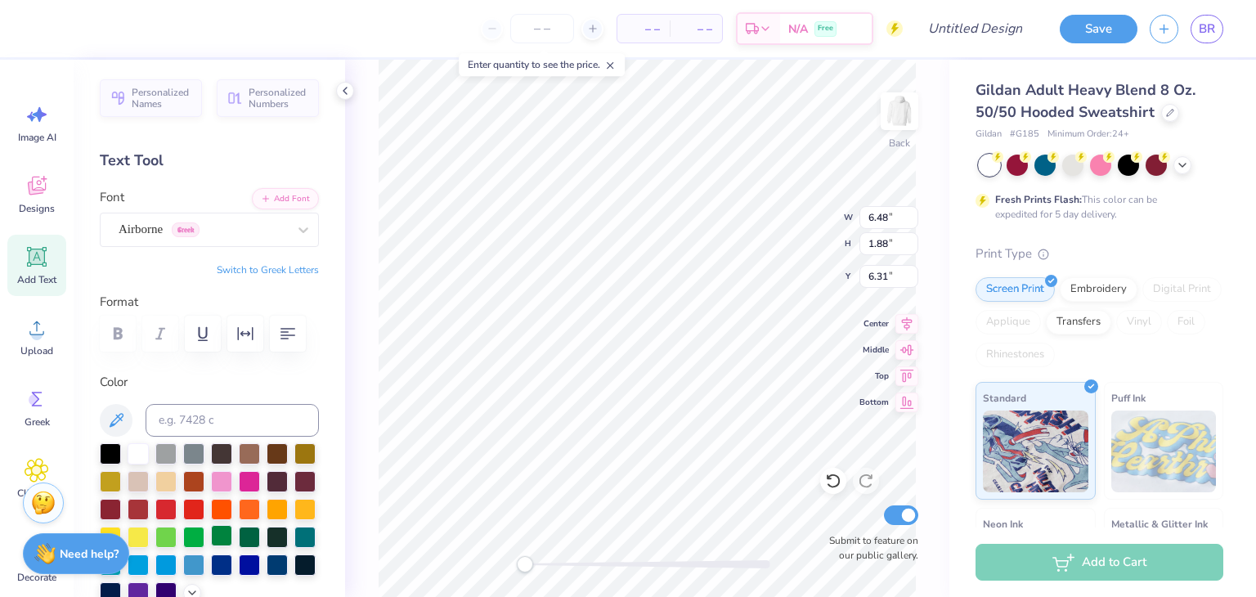
click at [223, 537] on div at bounding box center [221, 535] width 21 height 21
type textarea "T"
type textarea "Beta Psi"
type input "5.97"
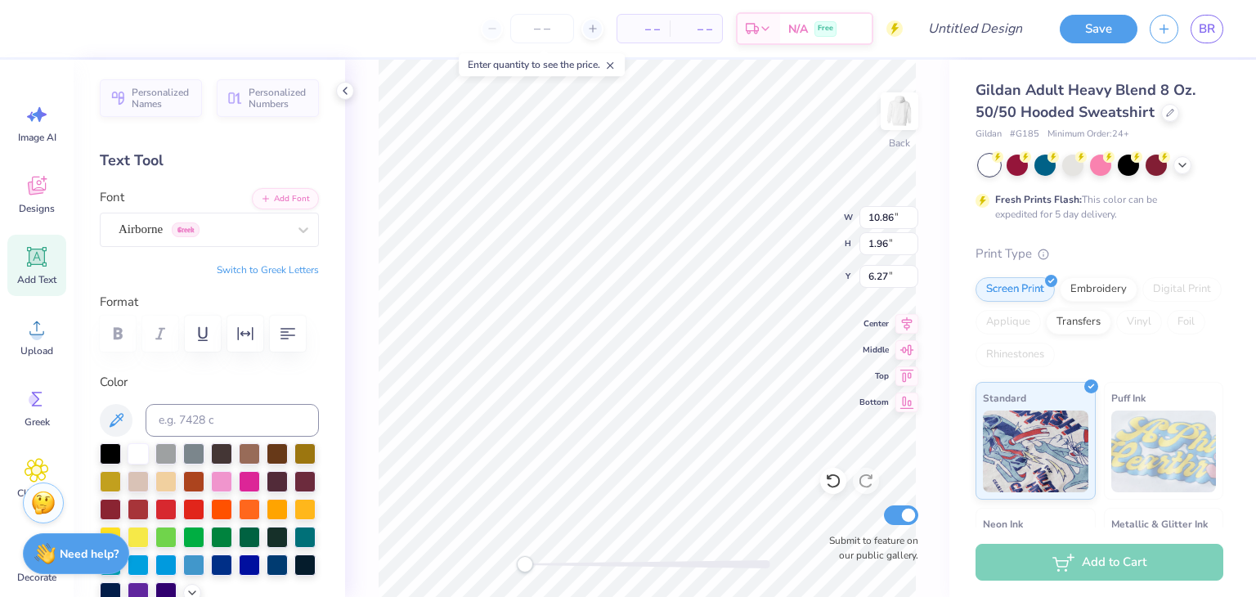
type input "3.64"
type input "2.33"
type input "1.98"
type input "0.36"
type input "3.88"
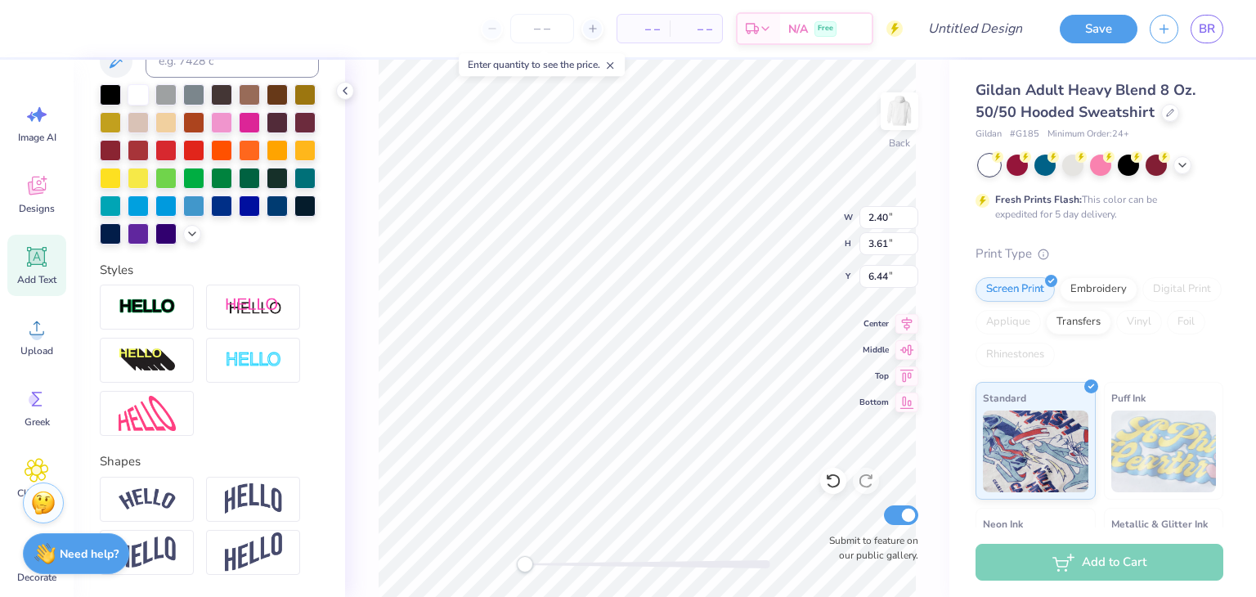
scroll to position [361, 0]
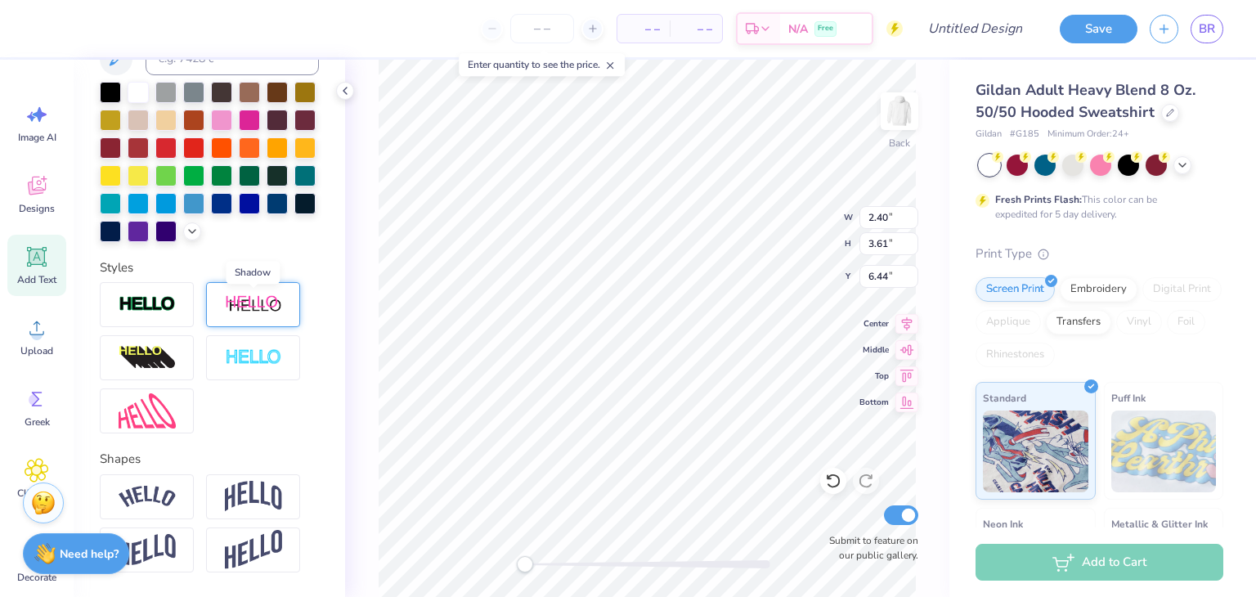
click at [246, 309] on img at bounding box center [253, 304] width 57 height 20
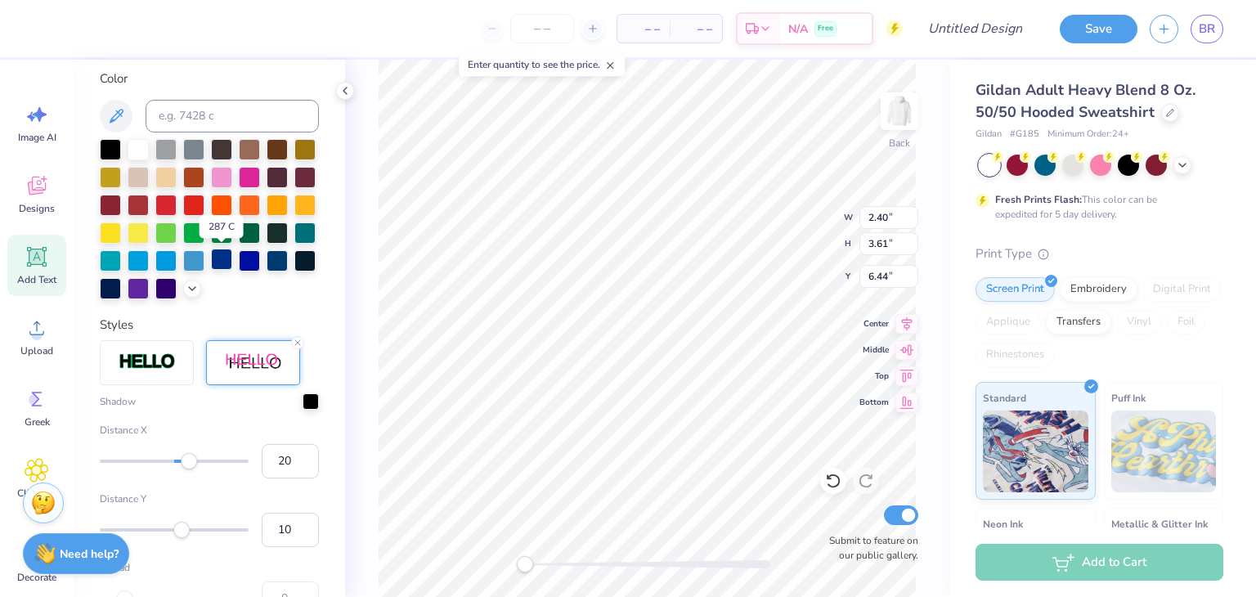
scroll to position [366, 0]
click at [190, 231] on div at bounding box center [193, 232] width 21 height 21
click at [170, 231] on div at bounding box center [165, 232] width 21 height 21
click at [222, 231] on div at bounding box center [221, 232] width 21 height 21
click at [254, 367] on img at bounding box center [253, 363] width 57 height 20
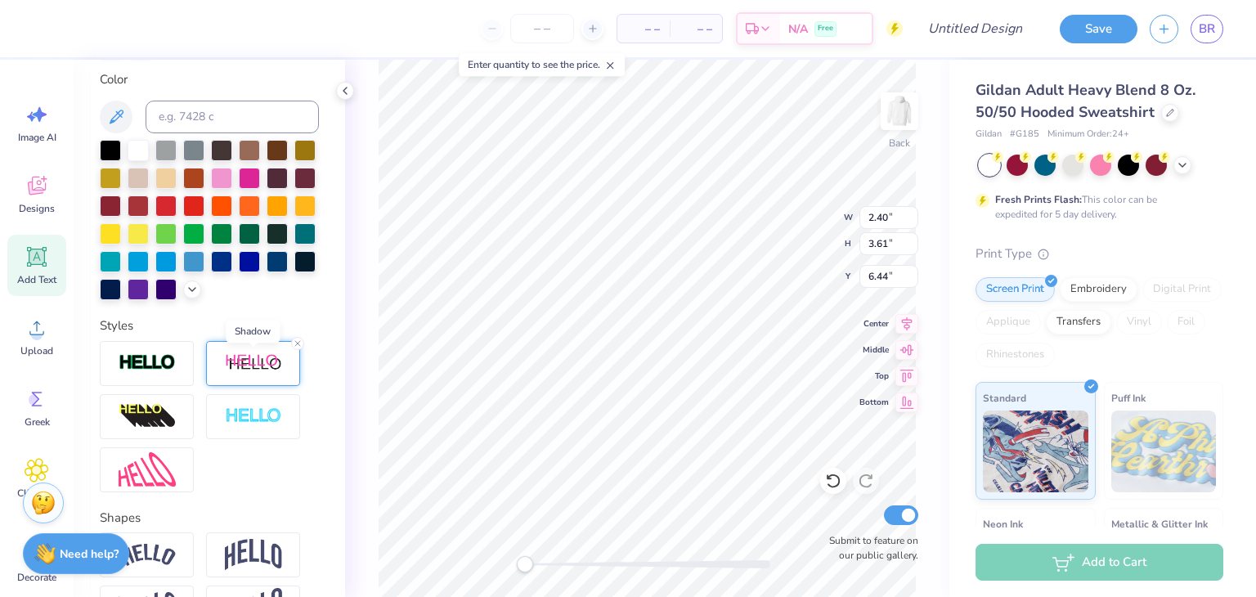
click at [254, 367] on img at bounding box center [253, 363] width 57 height 20
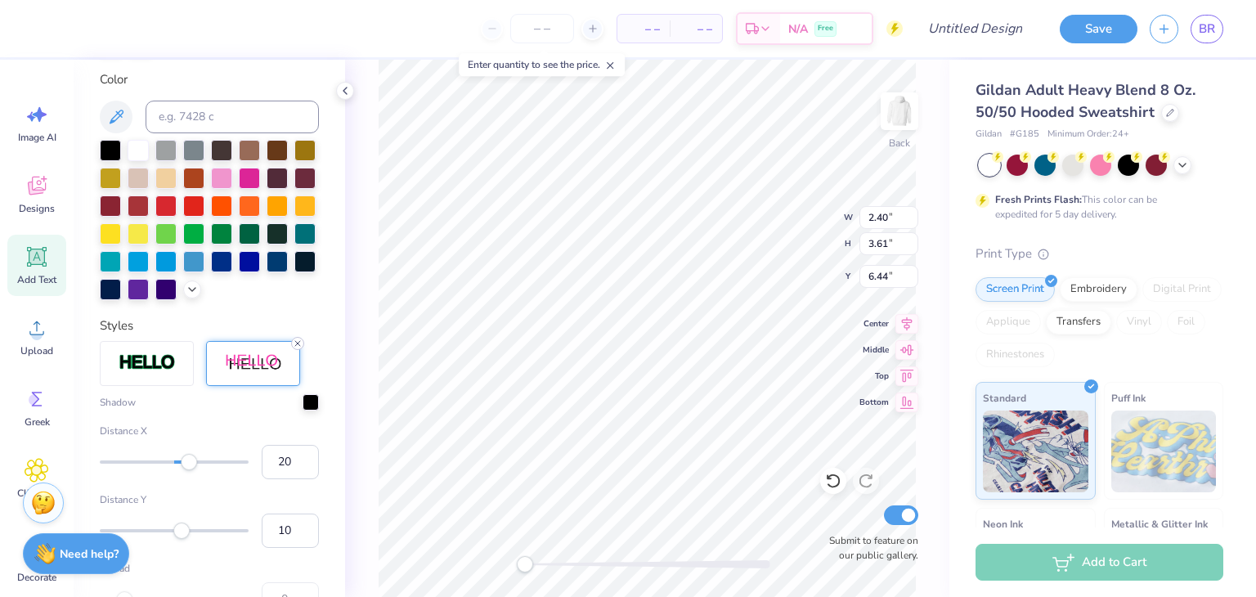
click at [299, 343] on icon at bounding box center [298, 344] width 10 height 10
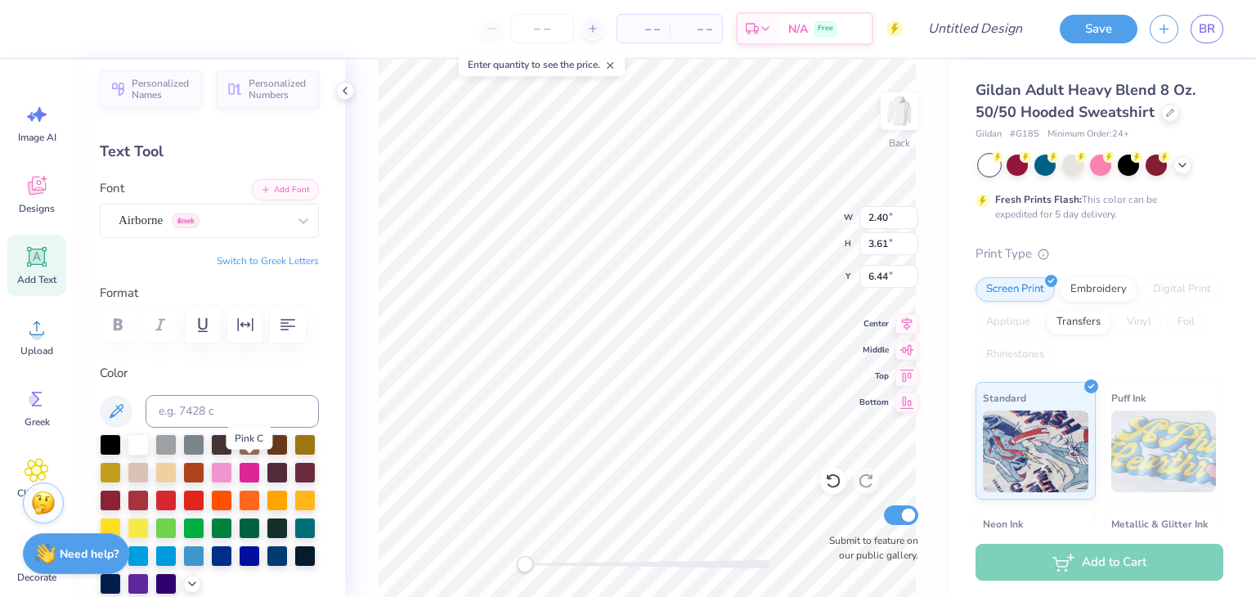
scroll to position [0, 0]
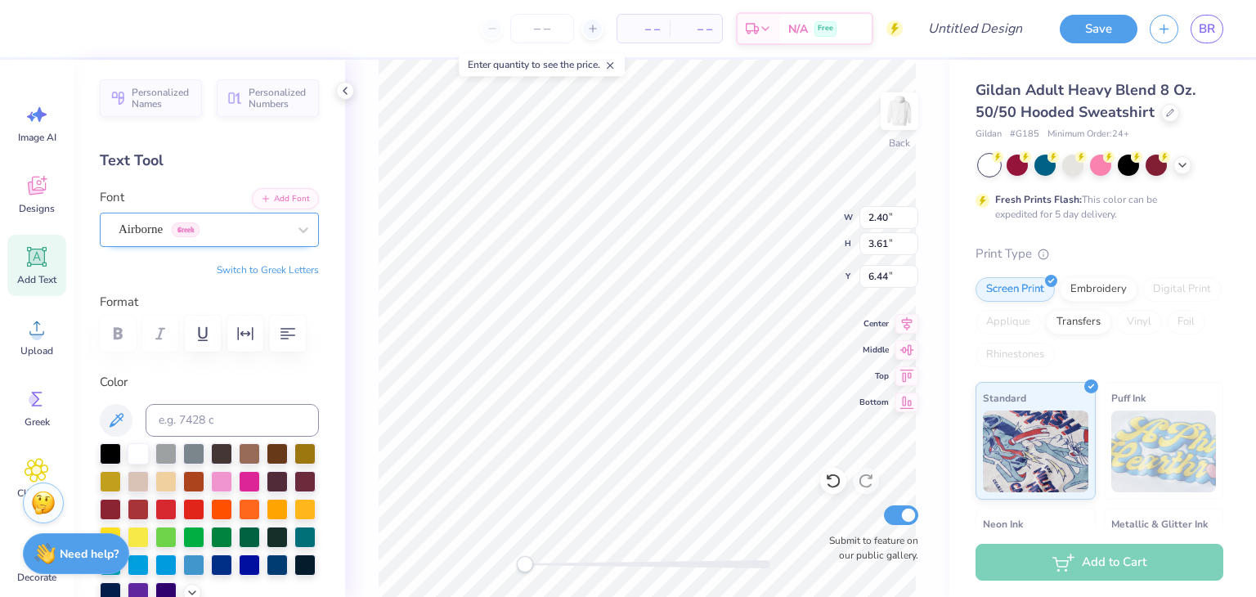
click at [235, 234] on div "Airborne Greek" at bounding box center [203, 229] width 172 height 25
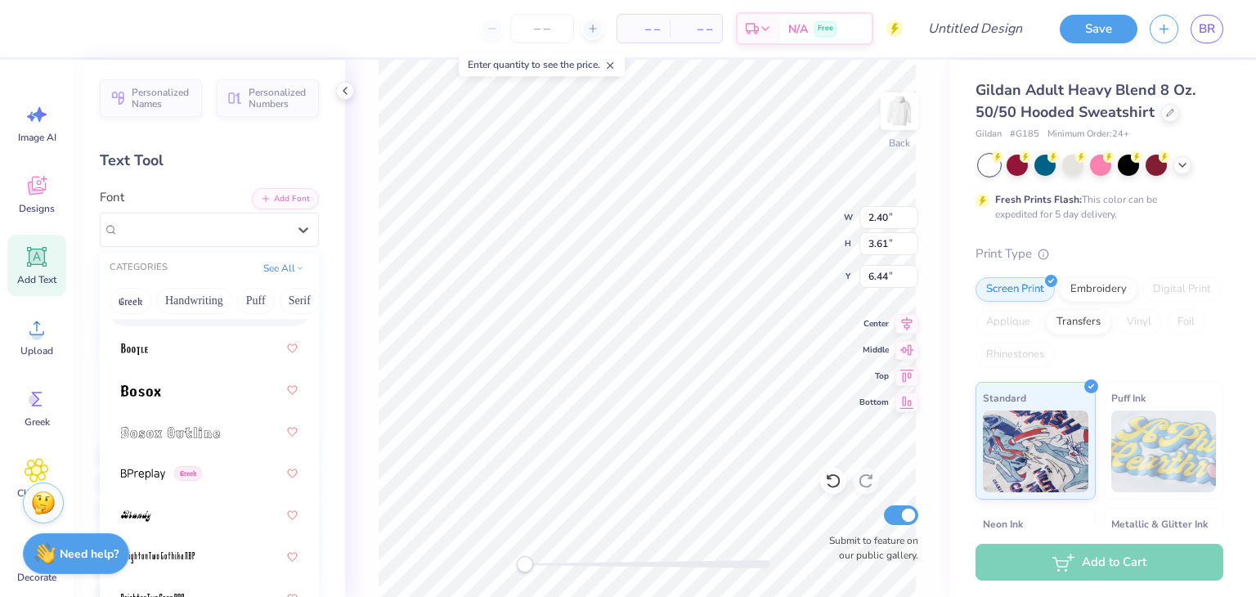
scroll to position [1537, 0]
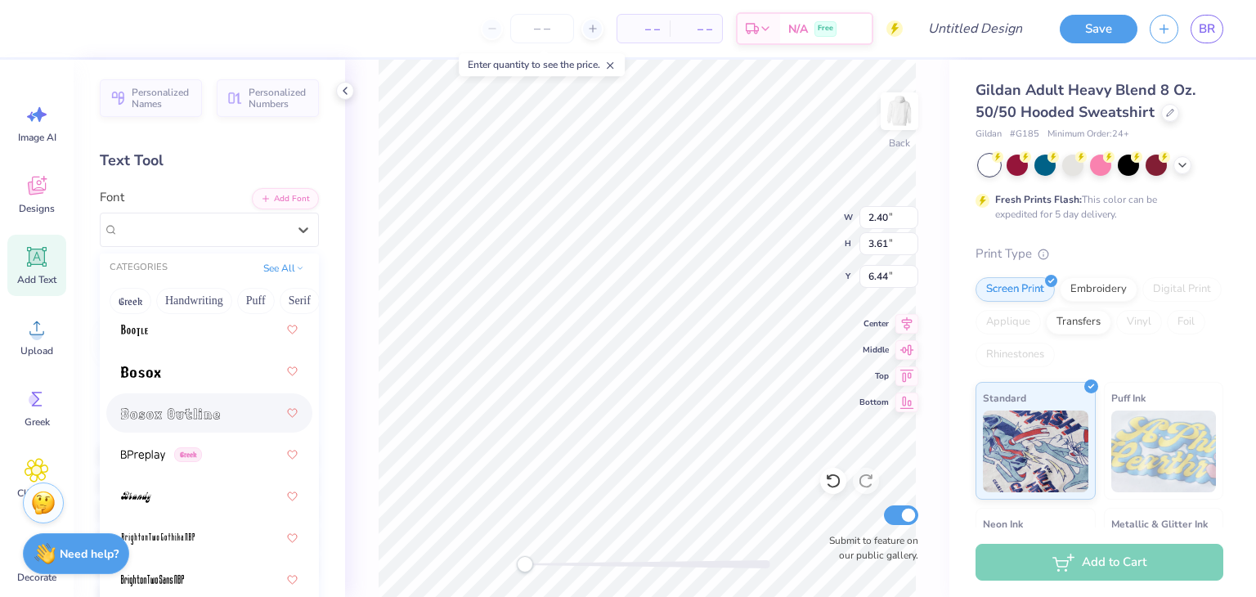
click at [222, 420] on div at bounding box center [209, 412] width 177 height 29
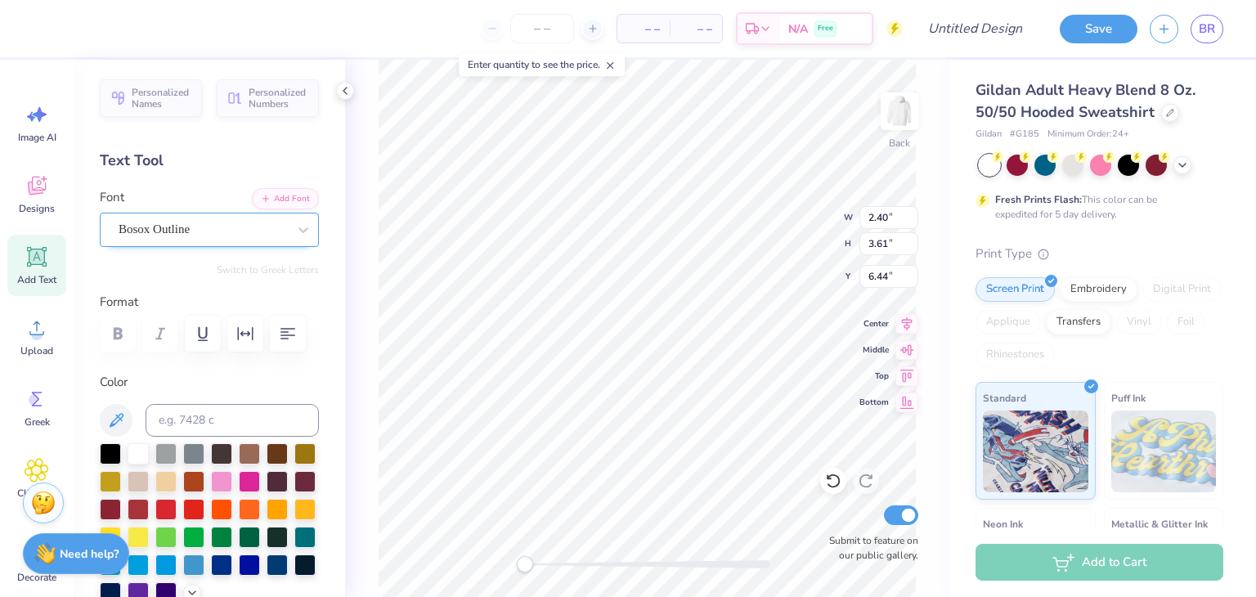
click at [232, 220] on div "Bosox Outline" at bounding box center [203, 229] width 172 height 25
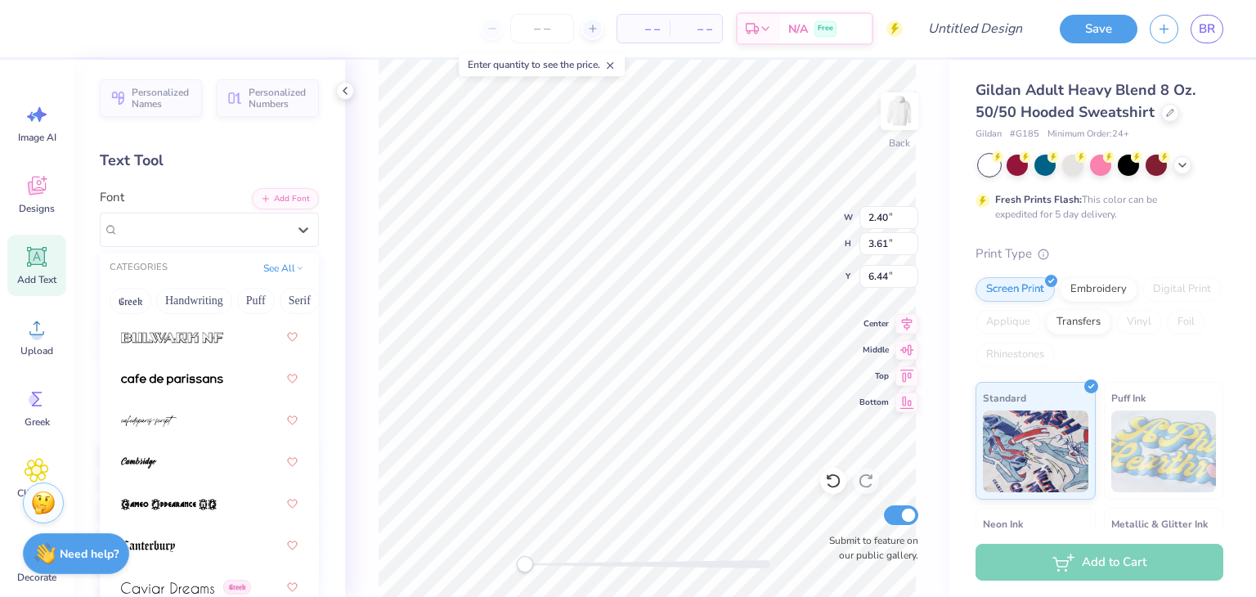
scroll to position [2284, 0]
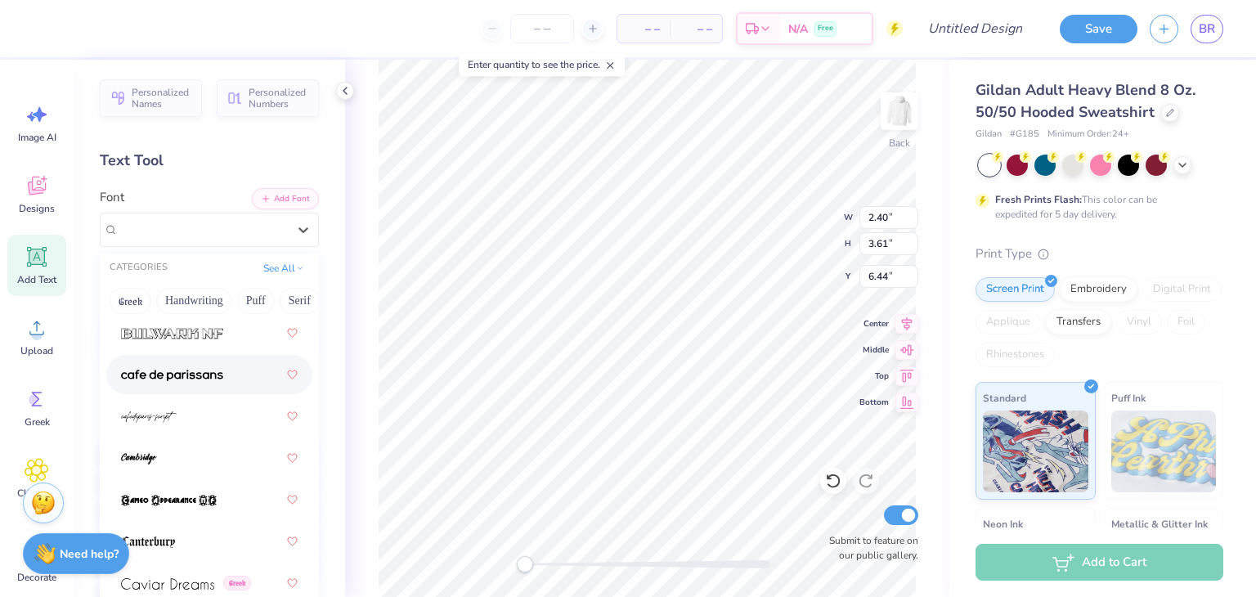
click at [233, 384] on div at bounding box center [209, 374] width 177 height 29
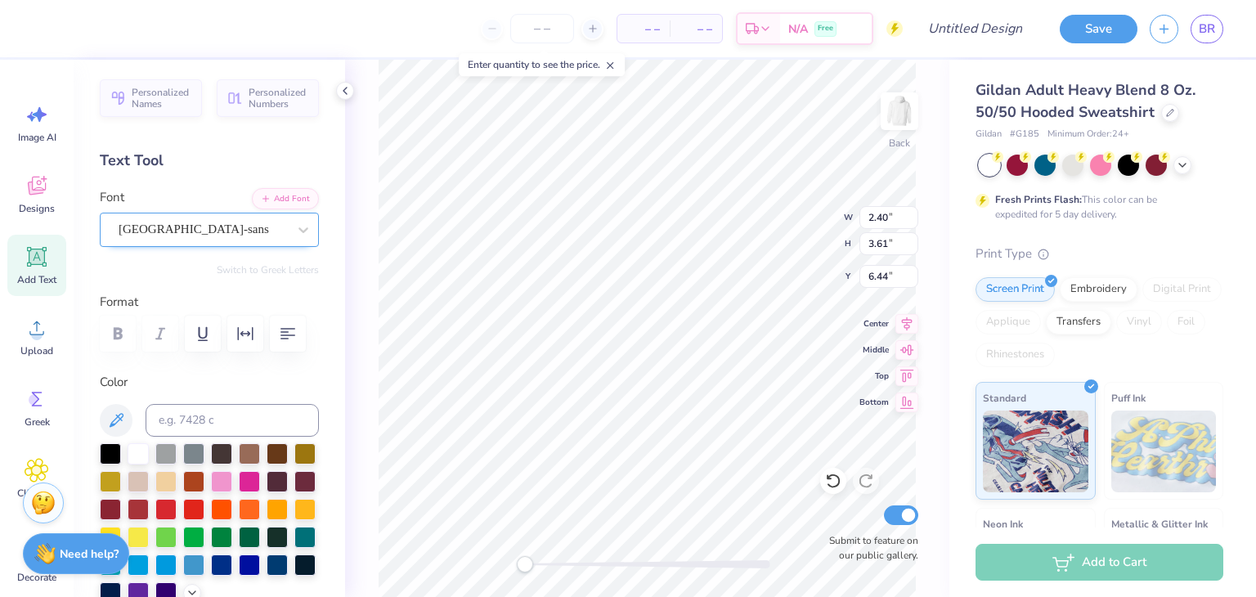
click at [237, 231] on div "[GEOGRAPHIC_DATA]-sans" at bounding box center [203, 229] width 172 height 25
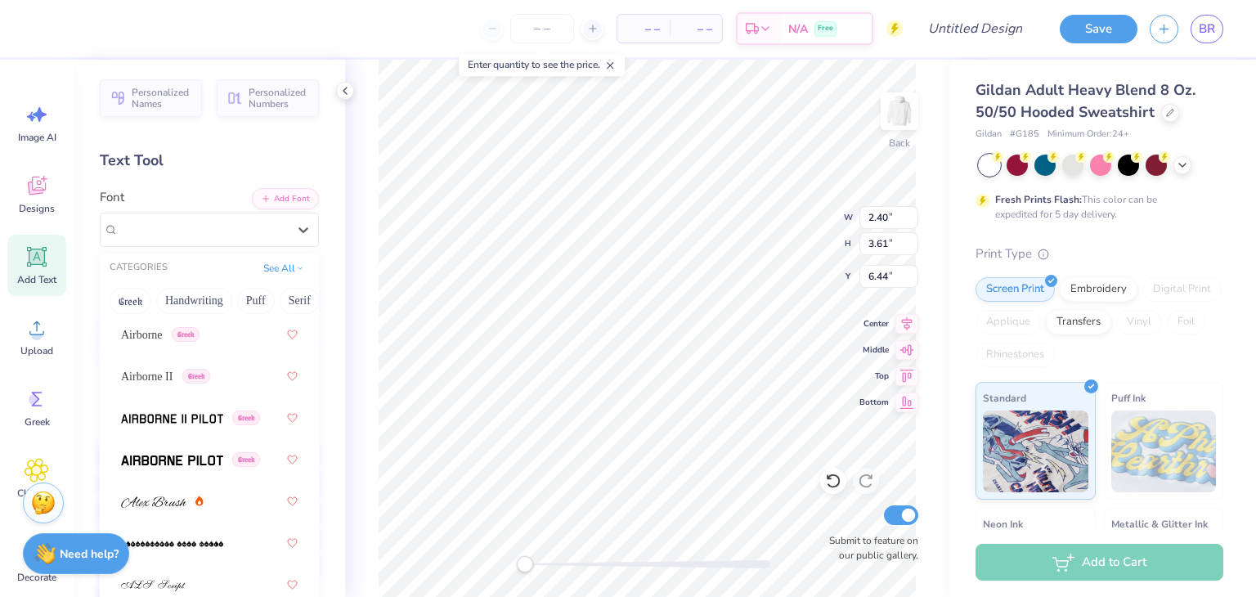
scroll to position [408, 0]
click at [144, 324] on span "Airborne" at bounding box center [142, 332] width 42 height 17
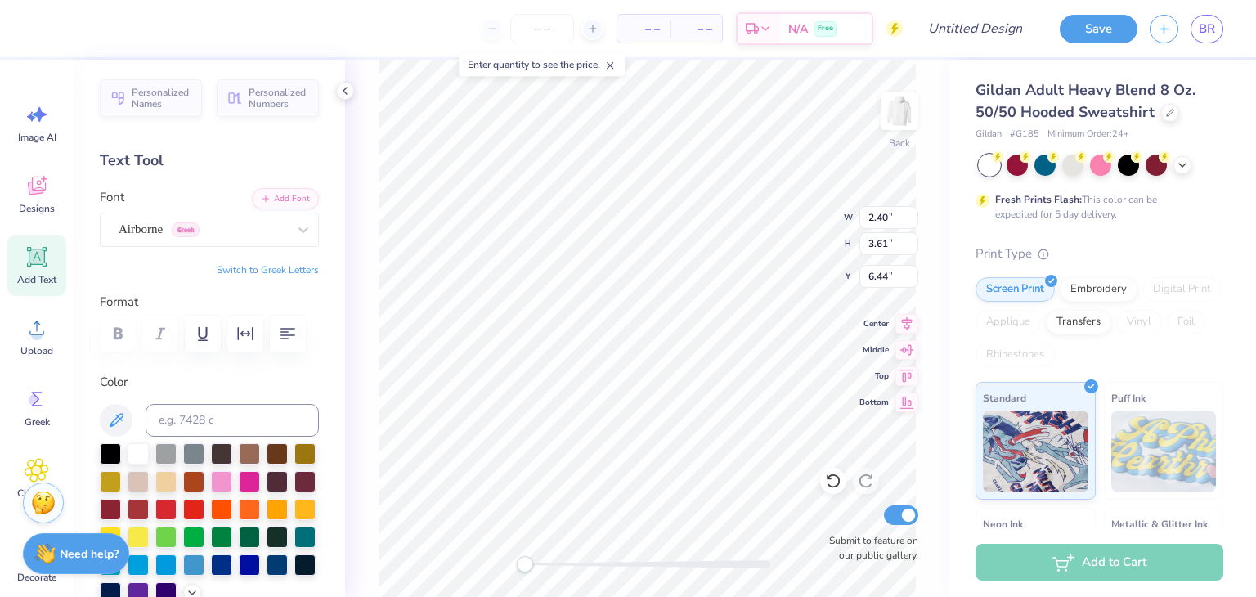
click at [357, 334] on div "Back W 2.40 2.40 " H 3.61 3.61 " Y 6.44 6.44 " Center Middle Top Bottom Submit …" at bounding box center [647, 328] width 604 height 537
click at [344, 92] on polyline at bounding box center [344, 91] width 3 height 7
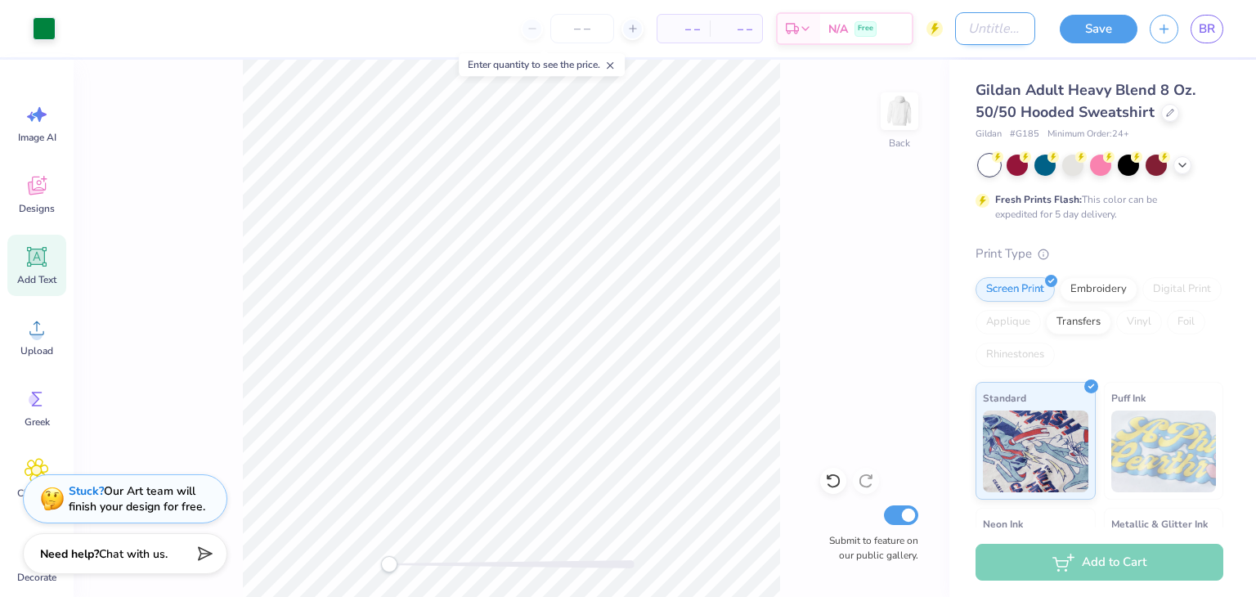
click at [955, 35] on input "Design Title" at bounding box center [995, 28] width 80 height 33
type input "blah"
click at [636, 31] on icon at bounding box center [632, 28] width 11 height 11
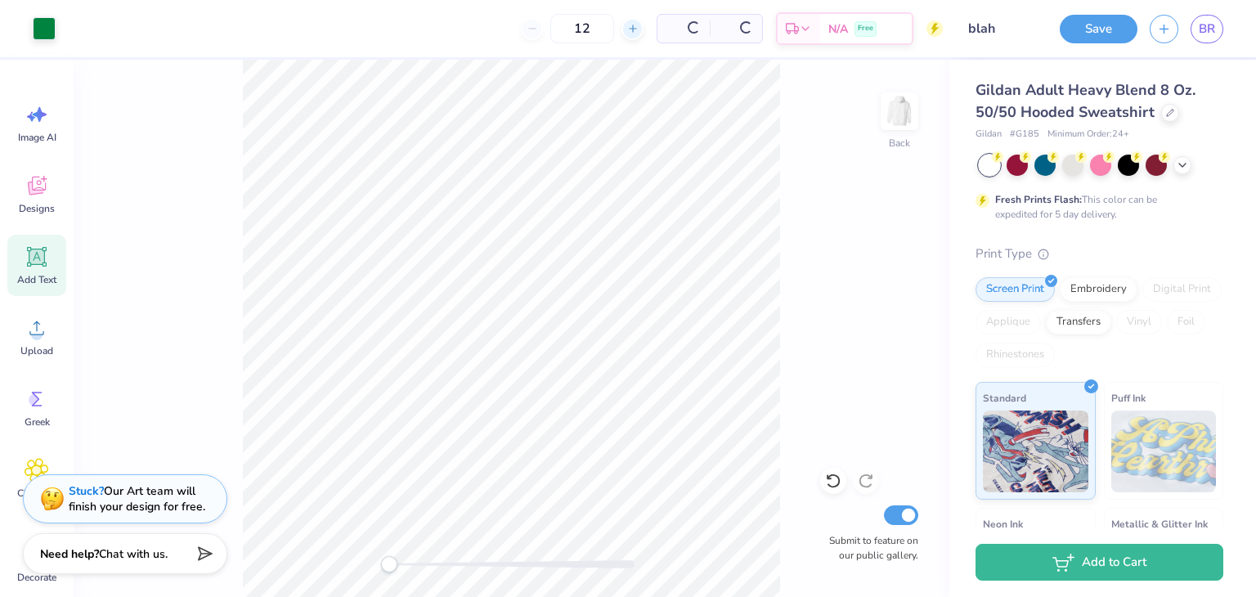
click at [658, 31] on div "Per Item" at bounding box center [684, 29] width 52 height 28
click at [636, 31] on div "$37.07 Per Item" at bounding box center [631, 29] width 55 height 28
click at [558, 32] on input "12" at bounding box center [529, 28] width 64 height 29
type input "1"
type input "45"
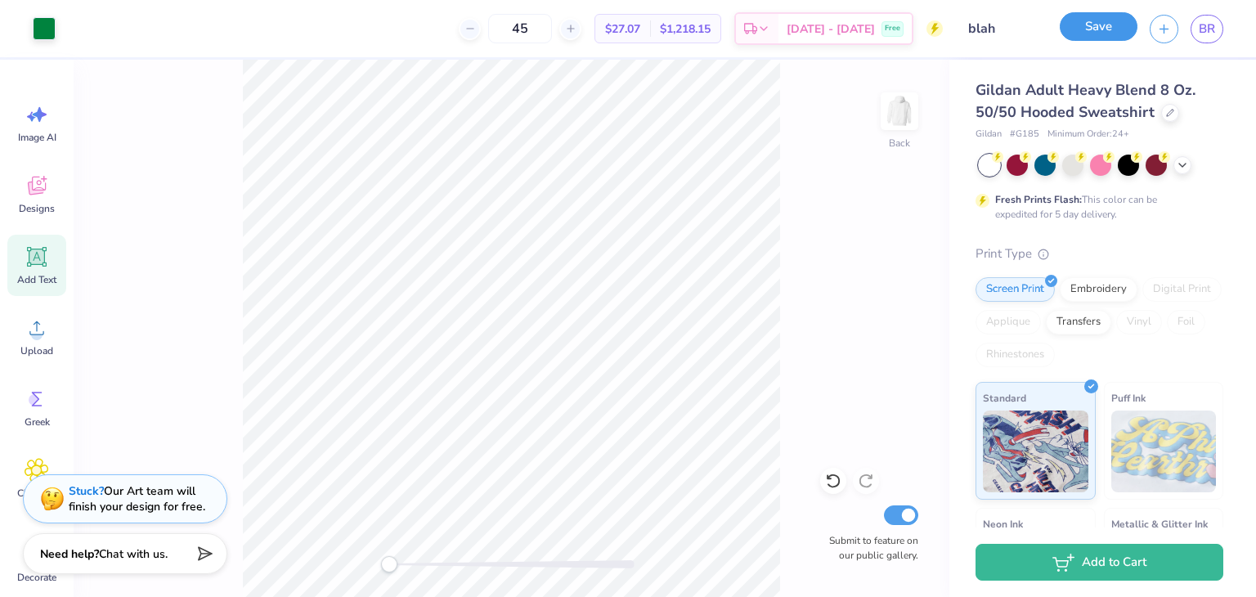
click at [1074, 38] on button "Save" at bounding box center [1099, 26] width 78 height 29
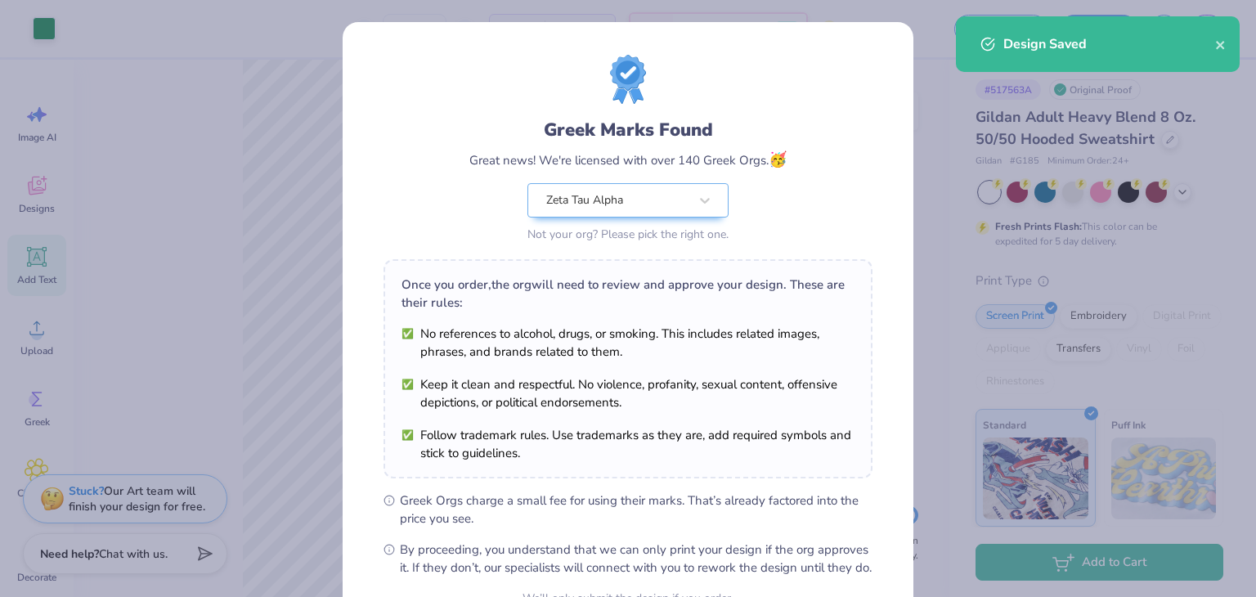
scroll to position [167, 0]
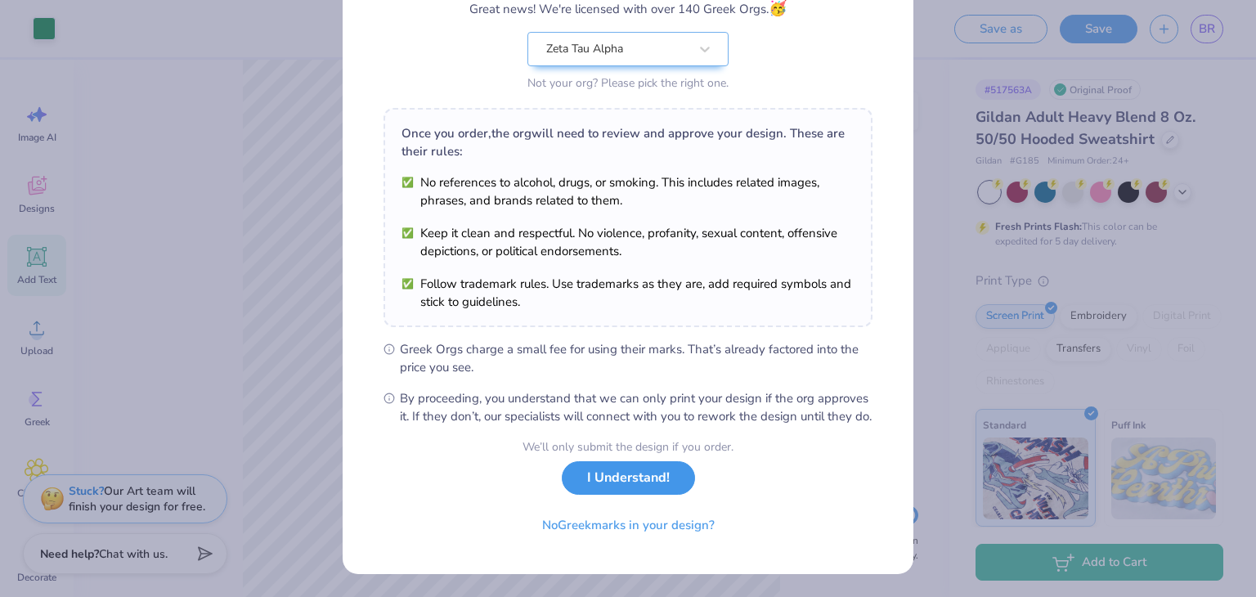
click at [617, 469] on button "I Understand!" at bounding box center [628, 478] width 133 height 34
